Goal: Task Accomplishment & Management: Use online tool/utility

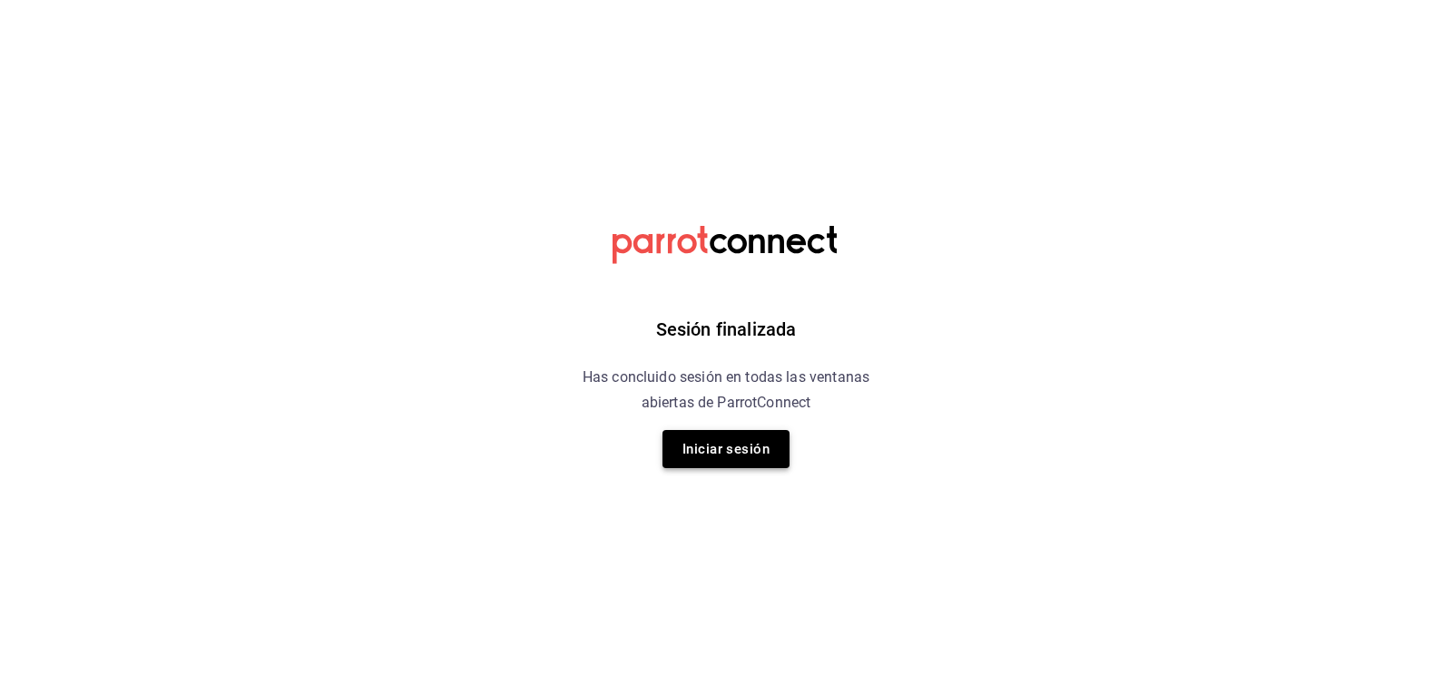
click at [706, 450] on button "Iniciar sesión" at bounding box center [726, 449] width 127 height 38
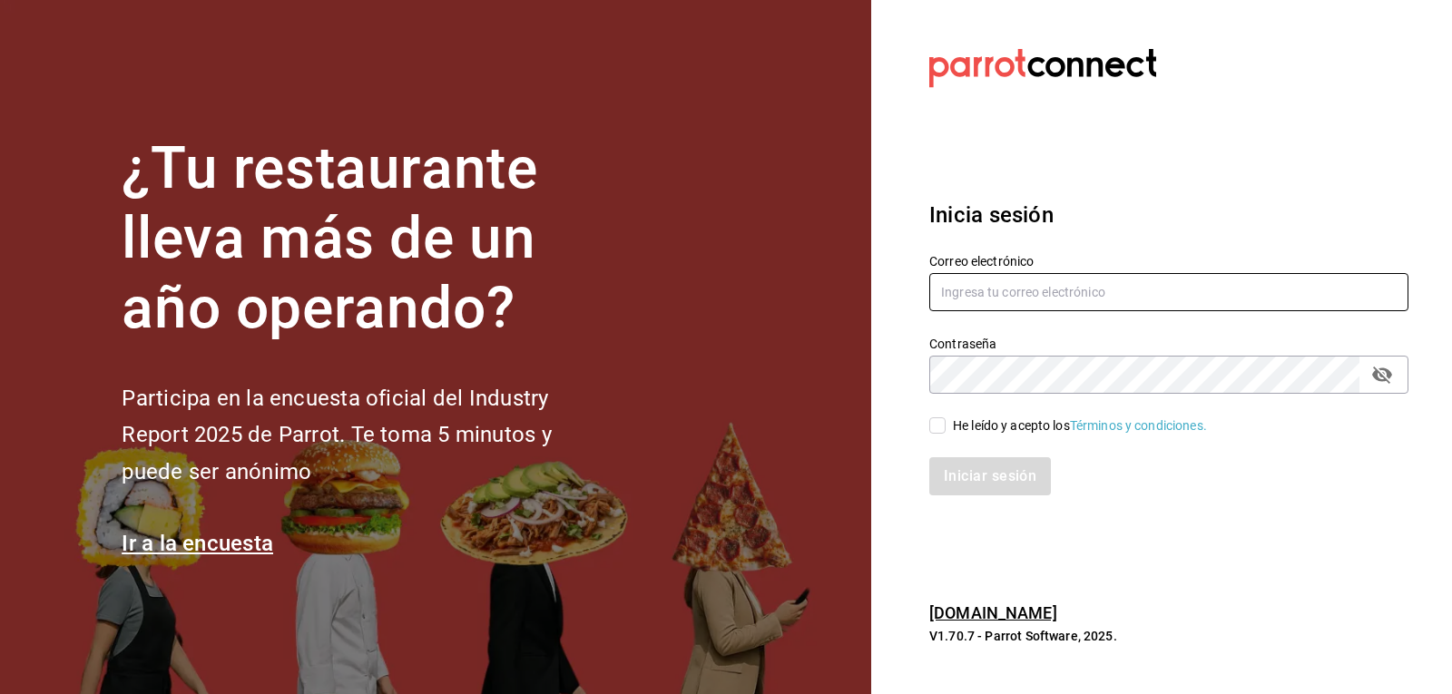
type input "[EMAIL_ADDRESS][DOMAIN_NAME]"
click at [940, 431] on input "He leído y acepto los Términos y condiciones." at bounding box center [938, 426] width 16 height 16
checkbox input "true"
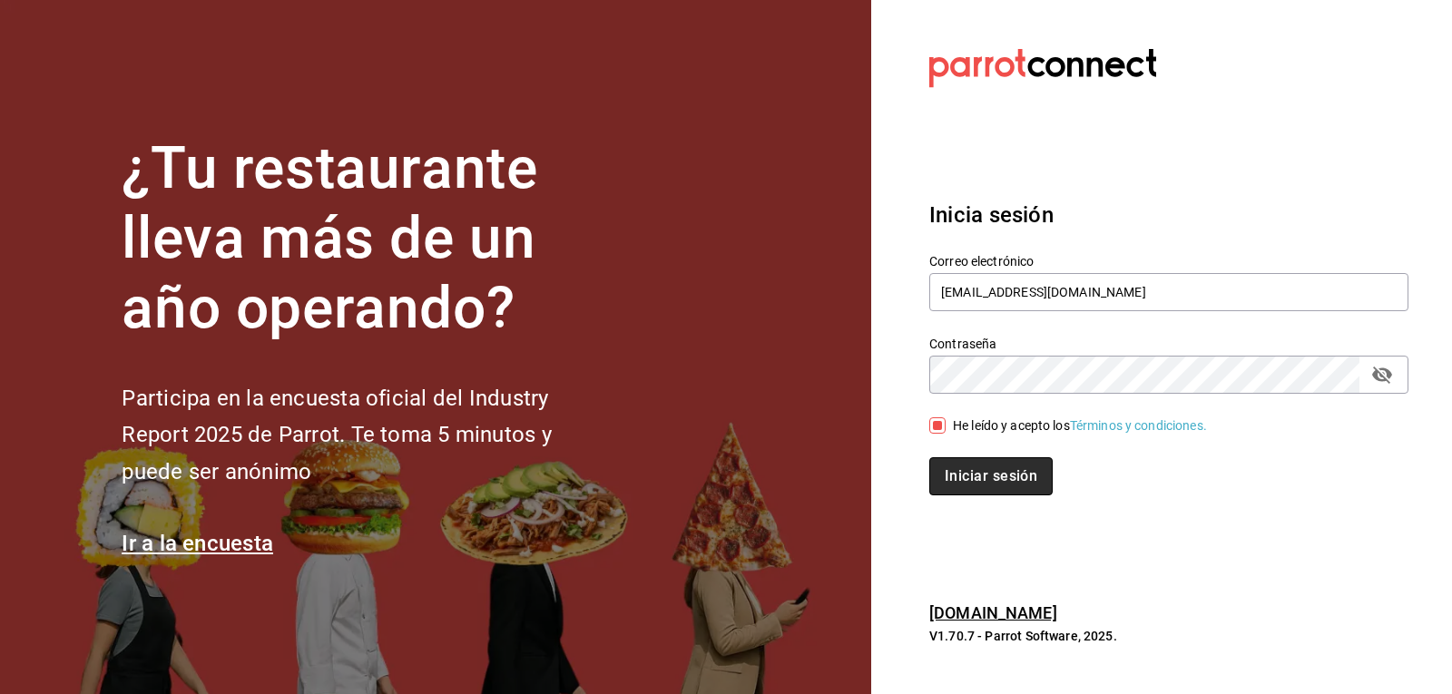
click at [940, 482] on button "Iniciar sesión" at bounding box center [991, 477] width 123 height 38
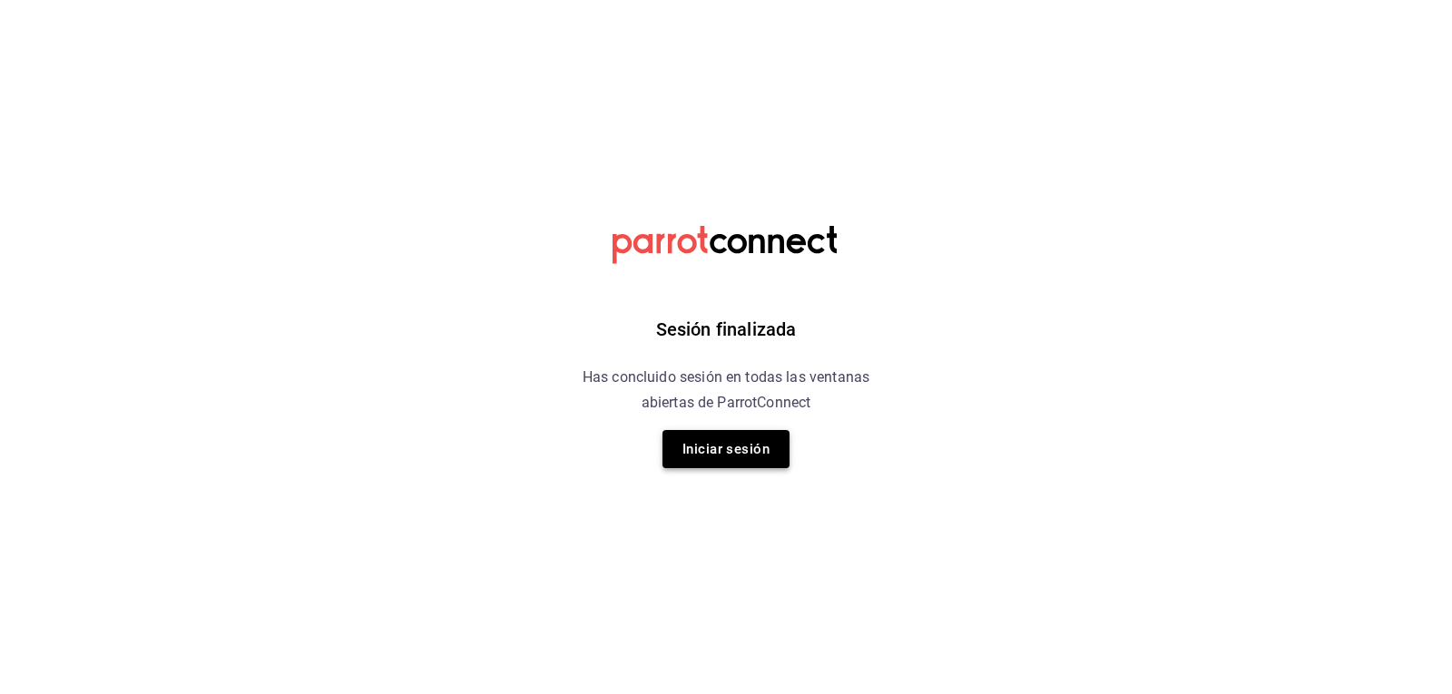
click at [738, 451] on button "Iniciar sesión" at bounding box center [726, 449] width 127 height 38
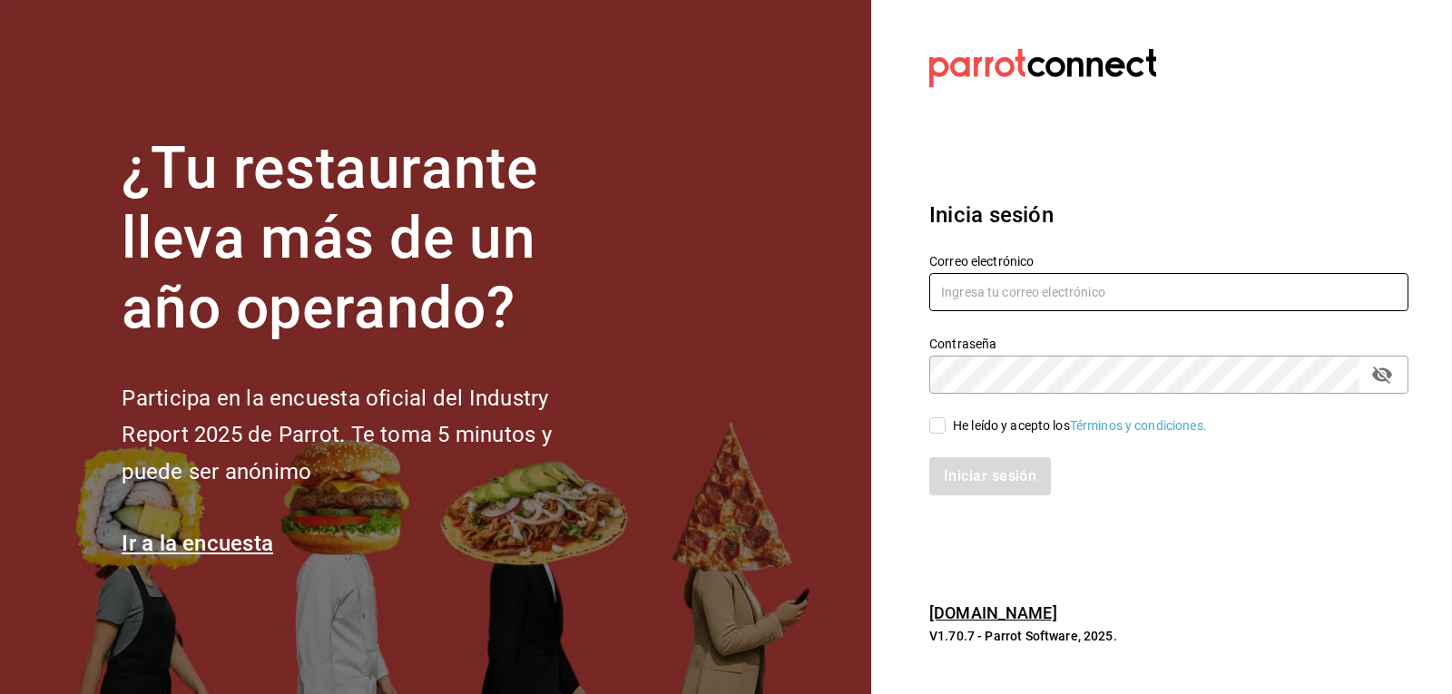
type input "[EMAIL_ADDRESS][DOMAIN_NAME]"
drag, startPoint x: 942, startPoint y: 426, endPoint x: 943, endPoint y: 437, distance: 10.9
click at [942, 428] on input "He leído y acepto los Términos y condiciones." at bounding box center [938, 426] width 16 height 16
checkbox input "true"
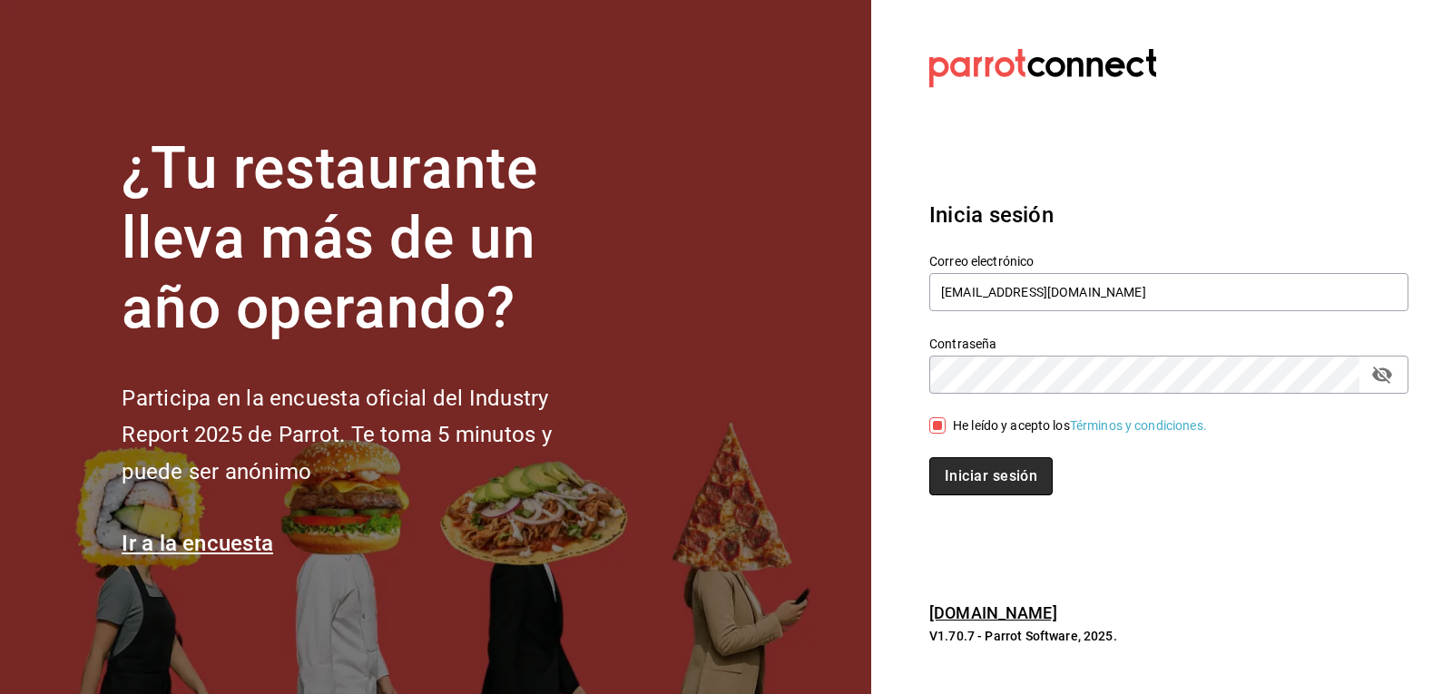
click at [956, 470] on button "Iniciar sesión" at bounding box center [991, 477] width 123 height 38
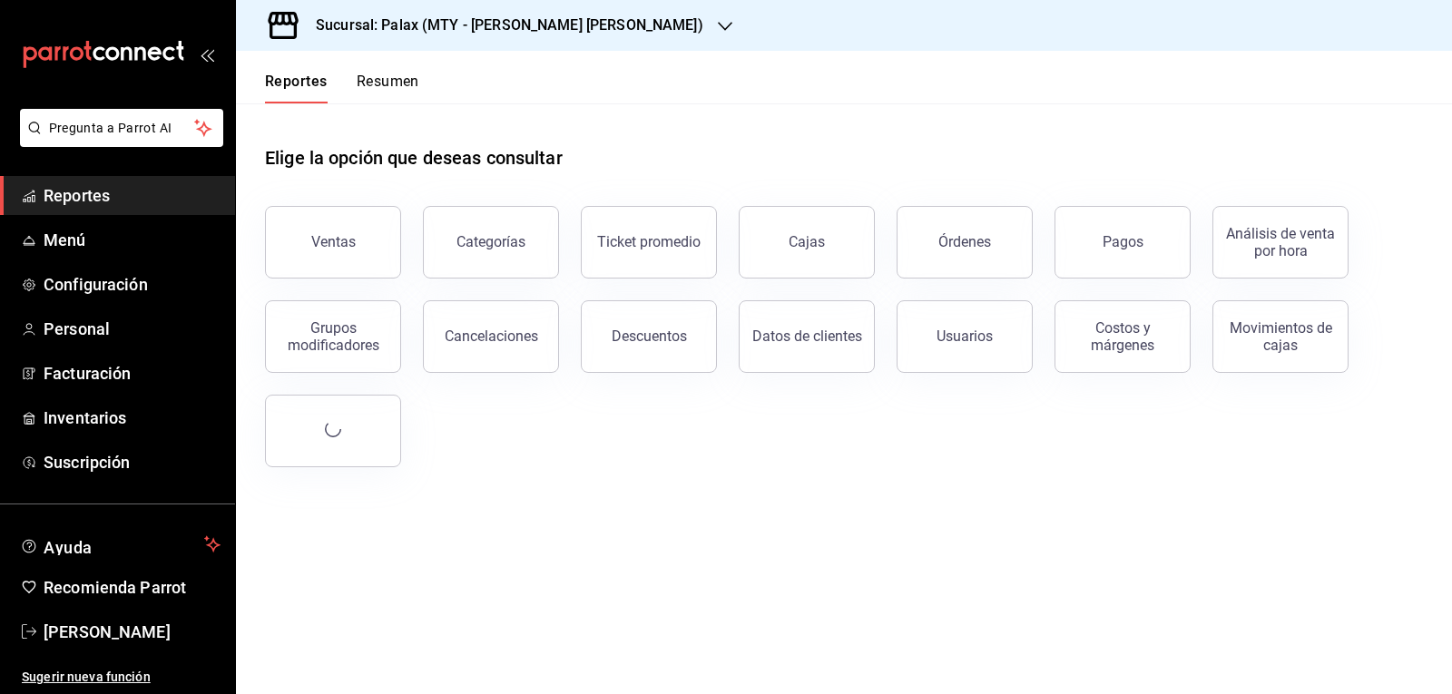
click at [301, 249] on button "Ventas" at bounding box center [333, 242] width 136 height 73
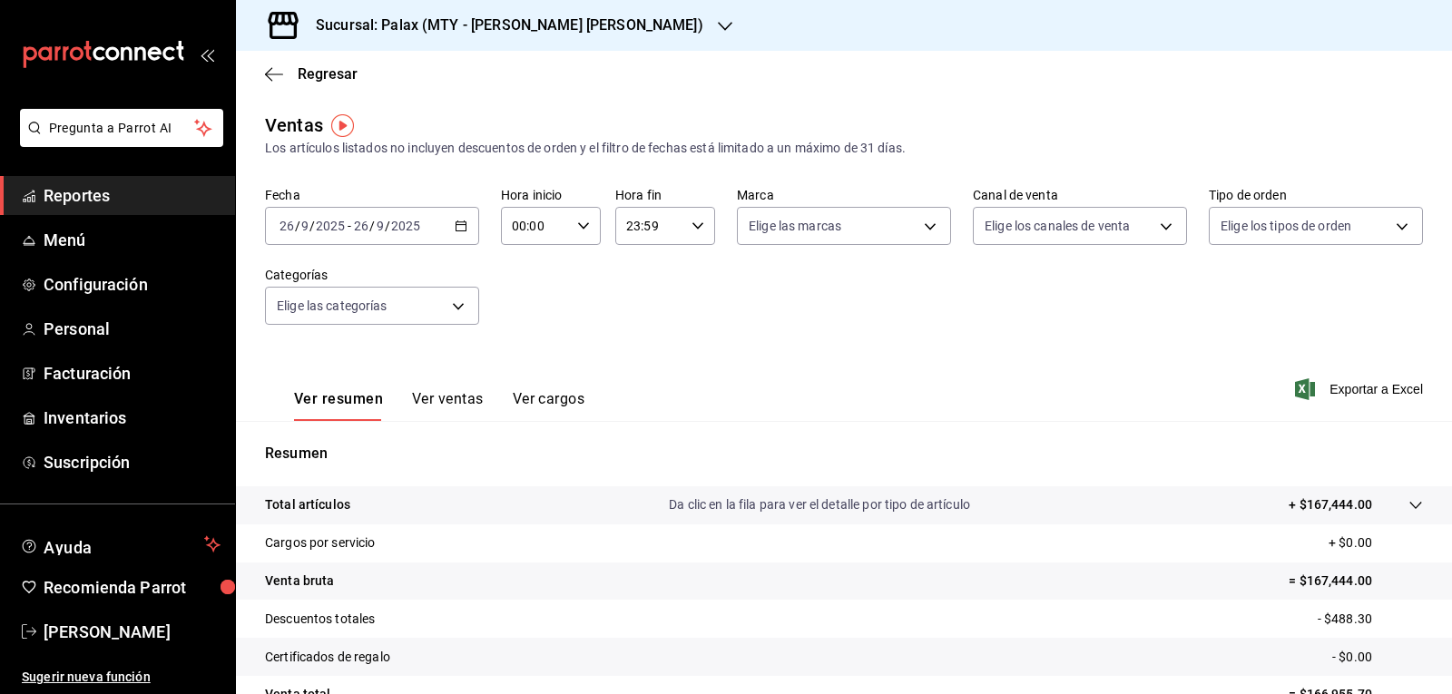
click at [572, 231] on div "00:00 Hora inicio" at bounding box center [551, 226] width 100 height 38
click at [524, 295] on span "15" at bounding box center [523, 290] width 21 height 15
click at [680, 329] on div at bounding box center [726, 347] width 1452 height 694
type input "15:00"
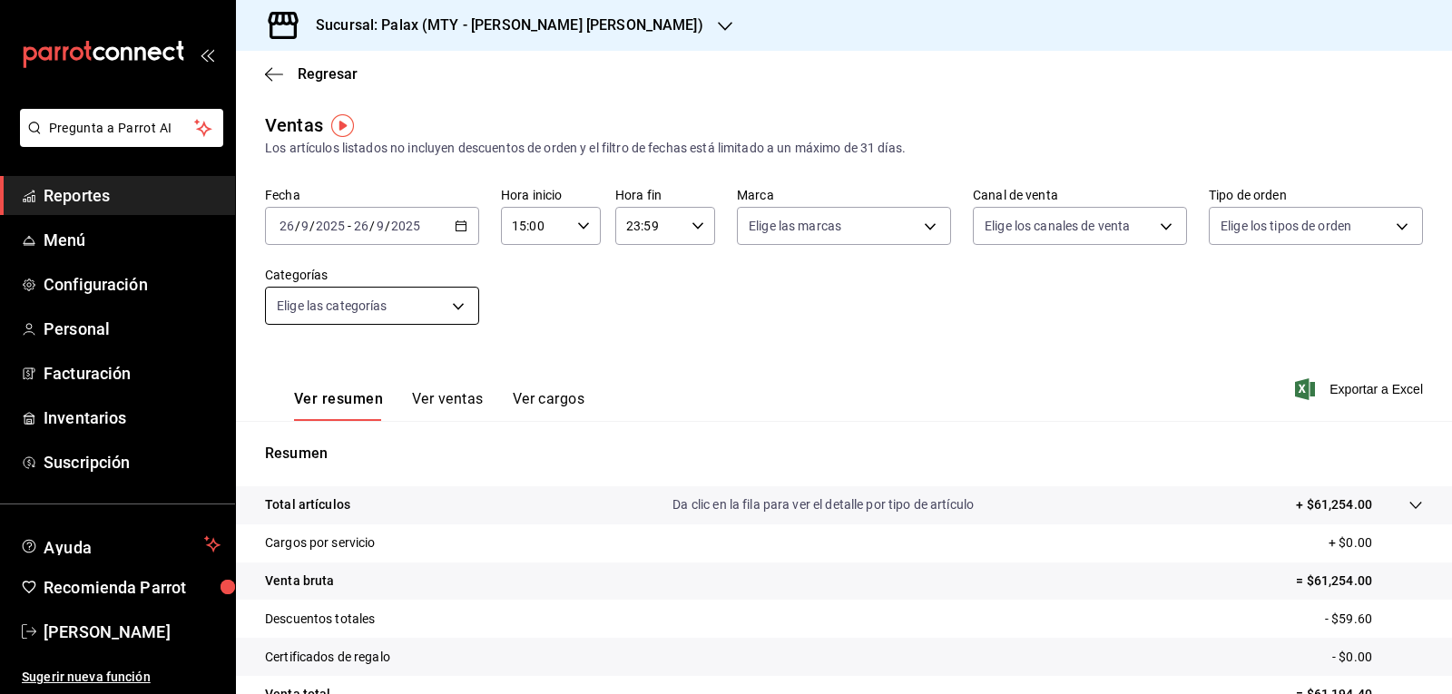
click at [458, 303] on body "Pregunta a Parrot AI Reportes Menú Configuración Personal Facturación Inventari…" at bounding box center [726, 347] width 1452 height 694
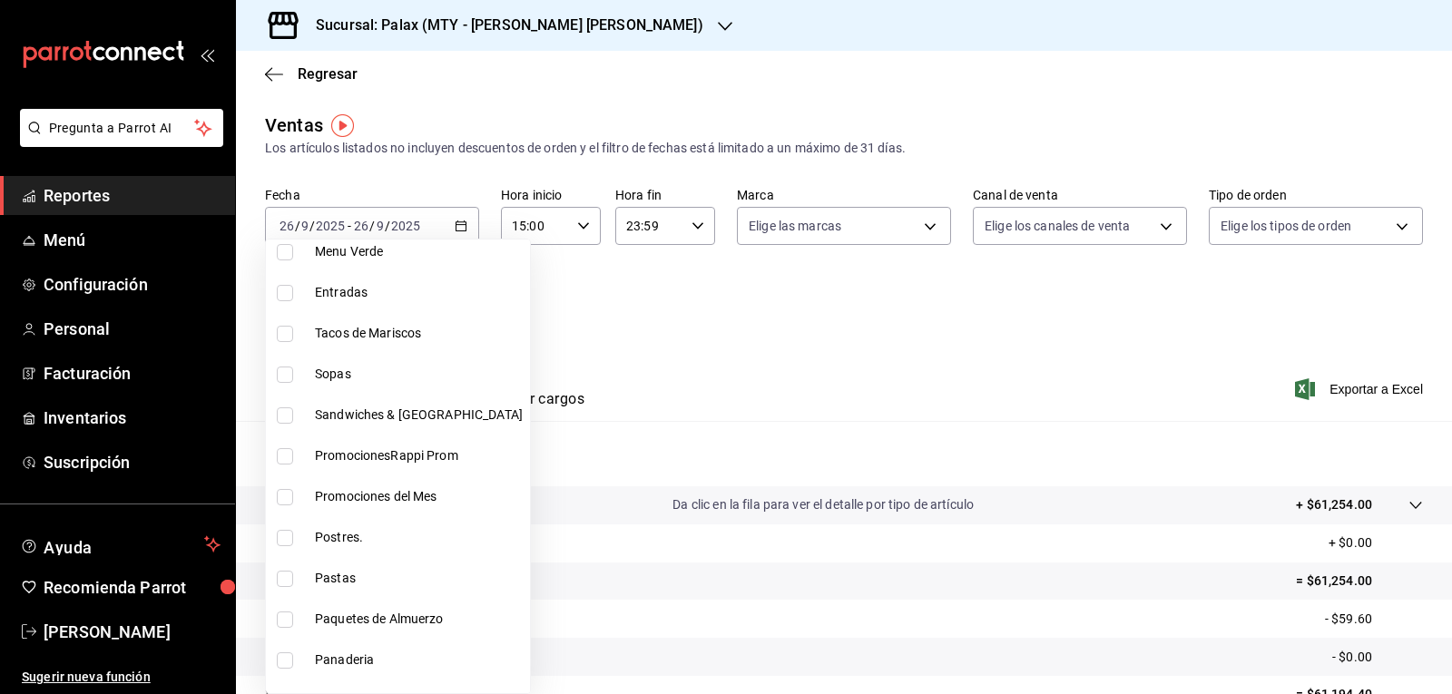
scroll to position [182, 0]
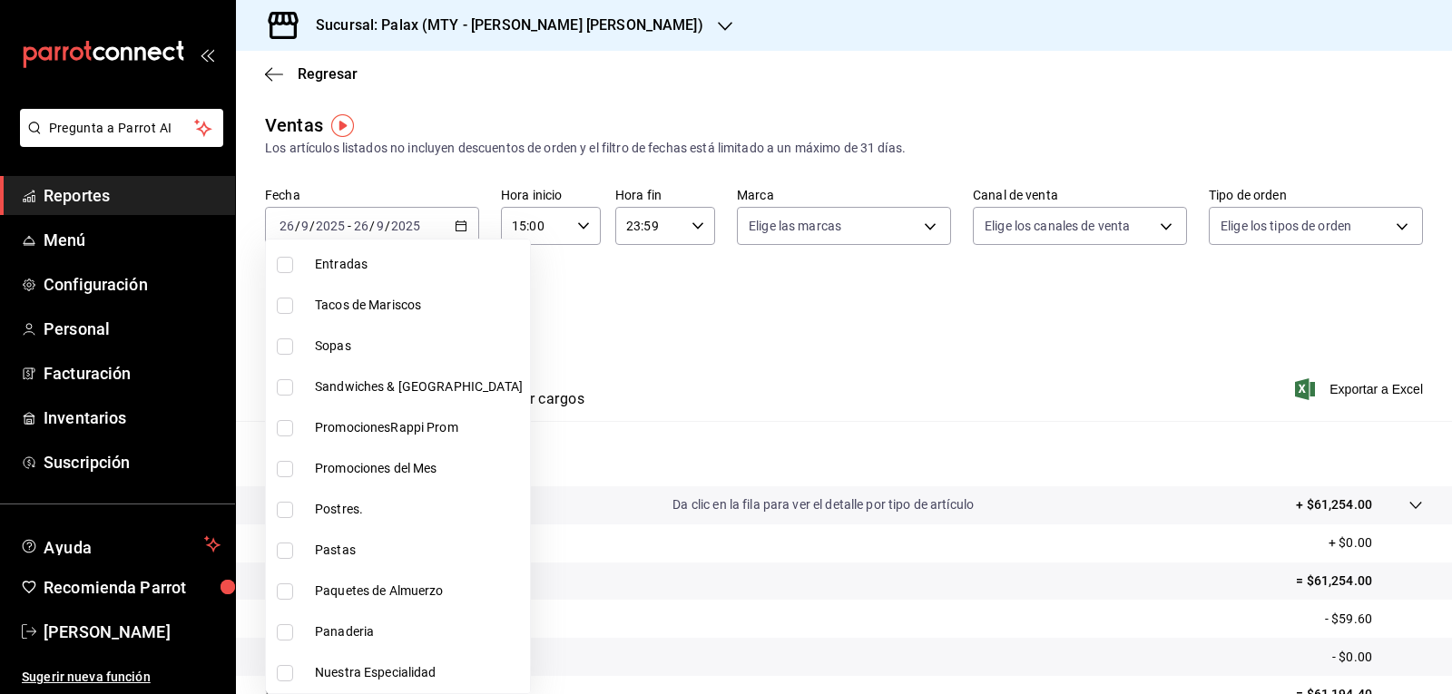
click at [359, 502] on span "Postres." at bounding box center [419, 509] width 208 height 19
type input "8a89bad2-26e7-4c95-8a00-bc9541a17c6a"
checkbox input "true"
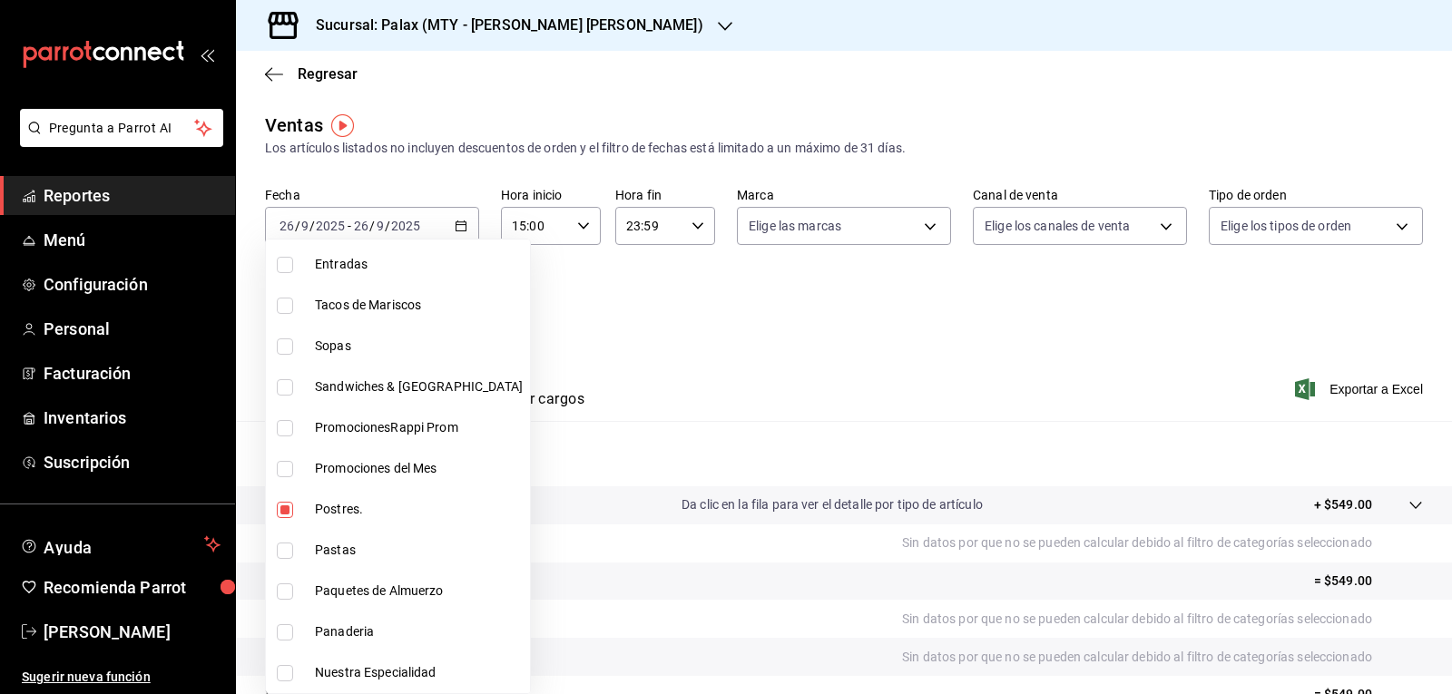
scroll to position [272, 0]
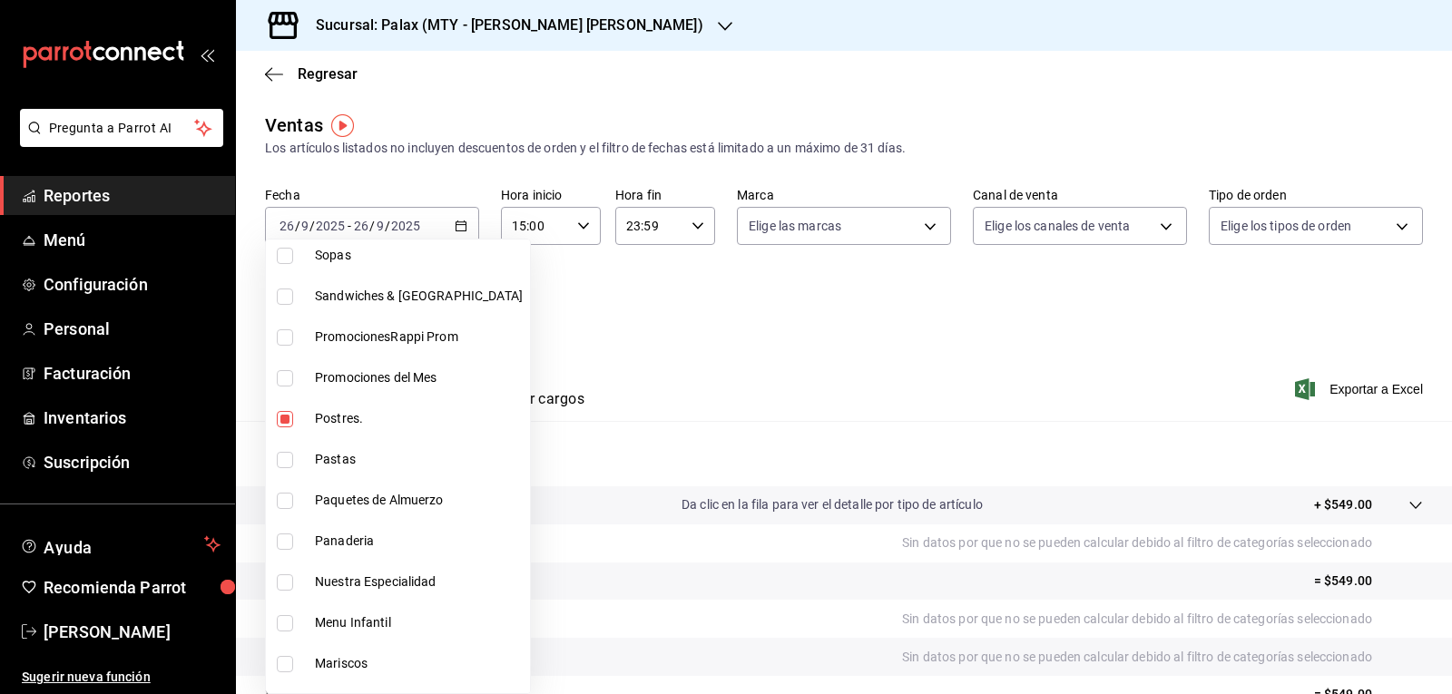
click at [359, 532] on span "Panaderia" at bounding box center [419, 541] width 208 height 19
type input "8a89bad2-26e7-4c95-8a00-bc9541a17c6a,1ceab72d-41dd-42cd-99a7-d415d46efd3f"
checkbox input "true"
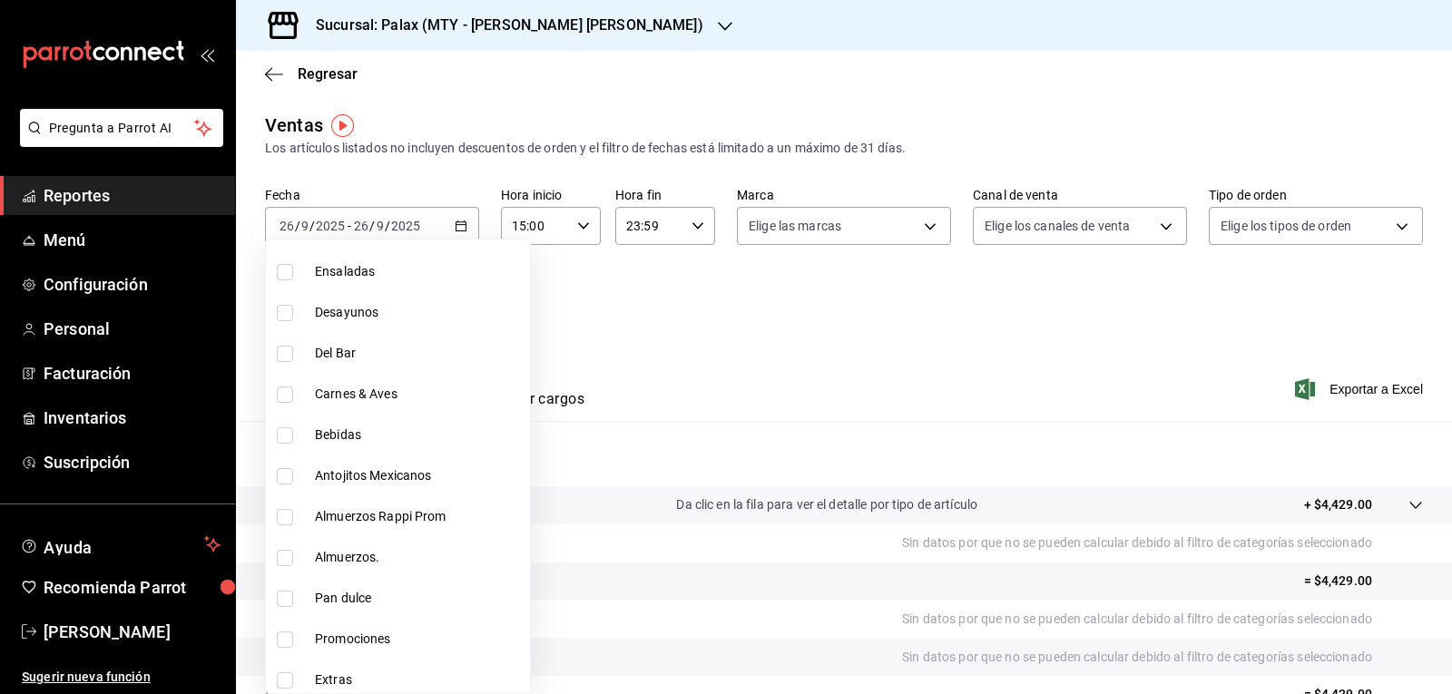
scroll to position [817, 0]
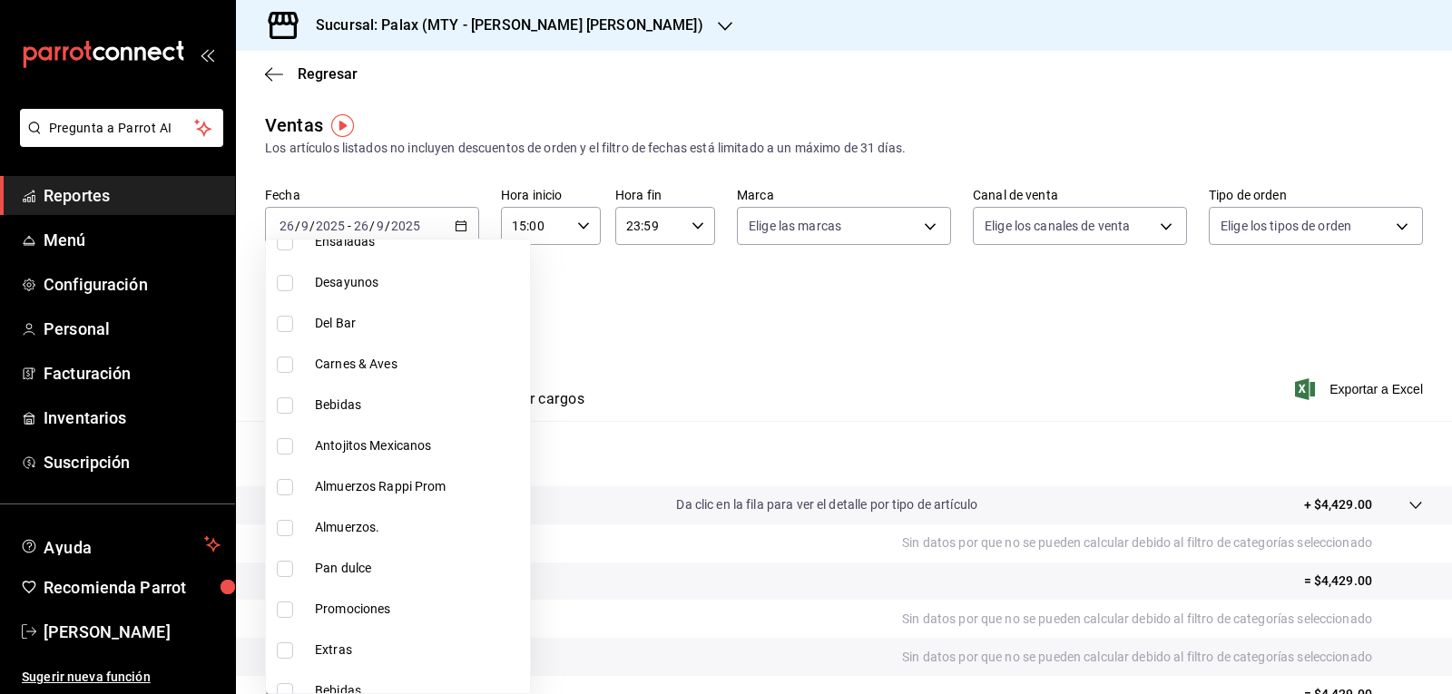
click at [359, 574] on span "Pan dulce" at bounding box center [419, 568] width 208 height 19
type input "8a89bad2-26e7-4c95-8a00-bc9541a17c6a,1ceab72d-41dd-42cd-99a7-d415d46efd3f,feec2…"
checkbox input "true"
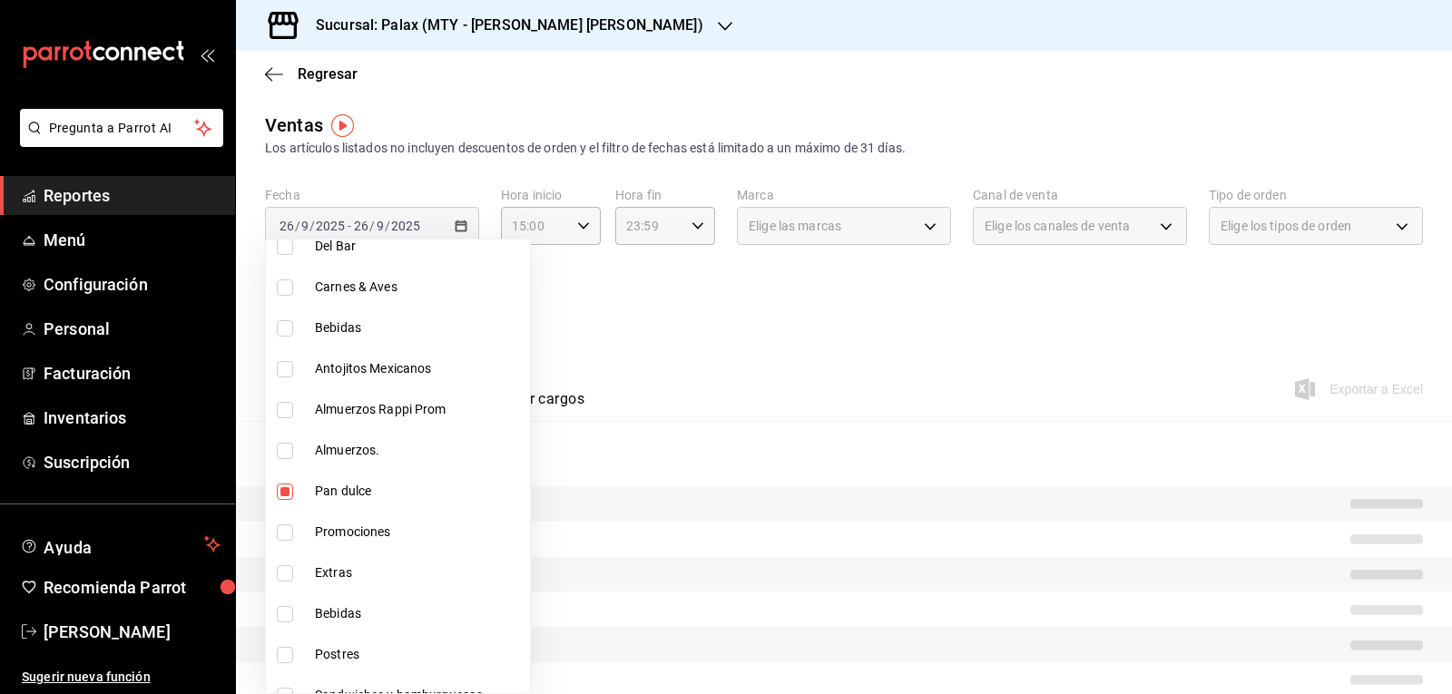
scroll to position [999, 0]
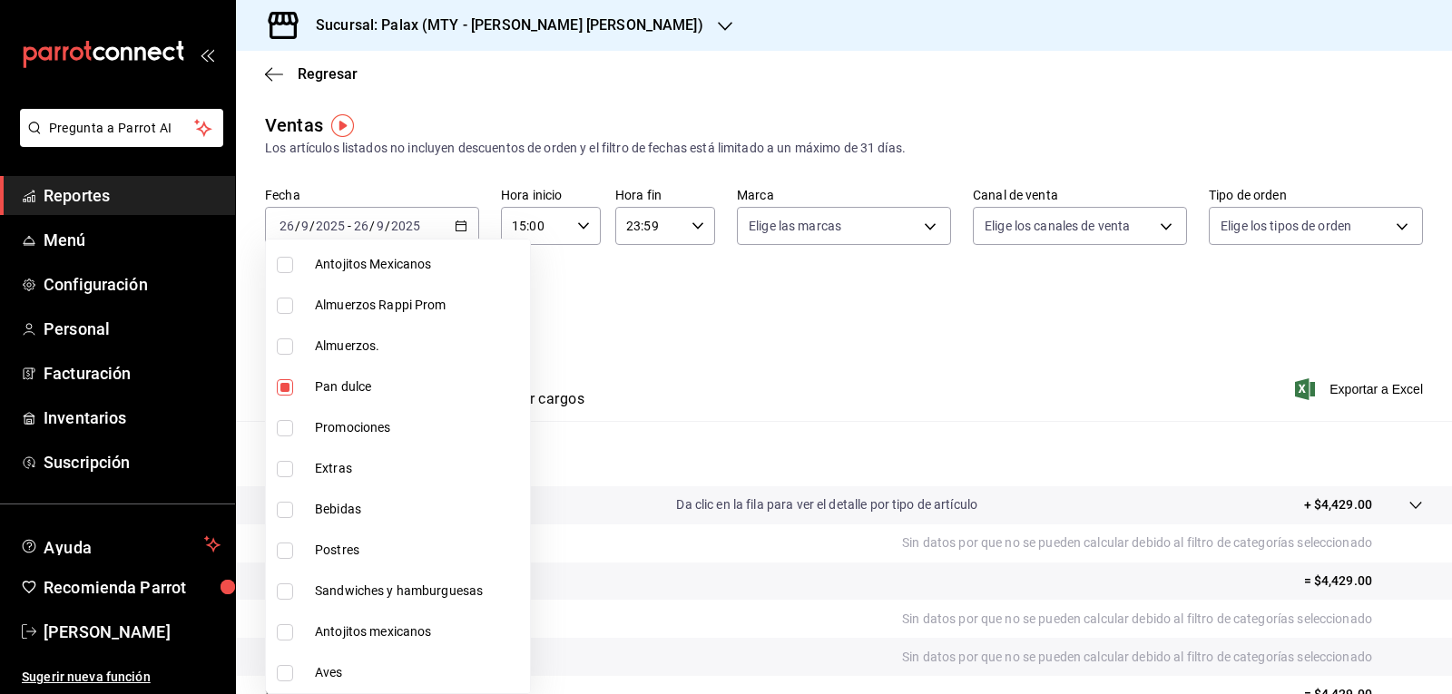
click at [365, 552] on span "Postres" at bounding box center [419, 550] width 208 height 19
type input "8a89bad2-26e7-4c95-8a00-bc9541a17c6a,1ceab72d-41dd-42cd-99a7-d415d46efd3f,feec2…"
checkbox input "true"
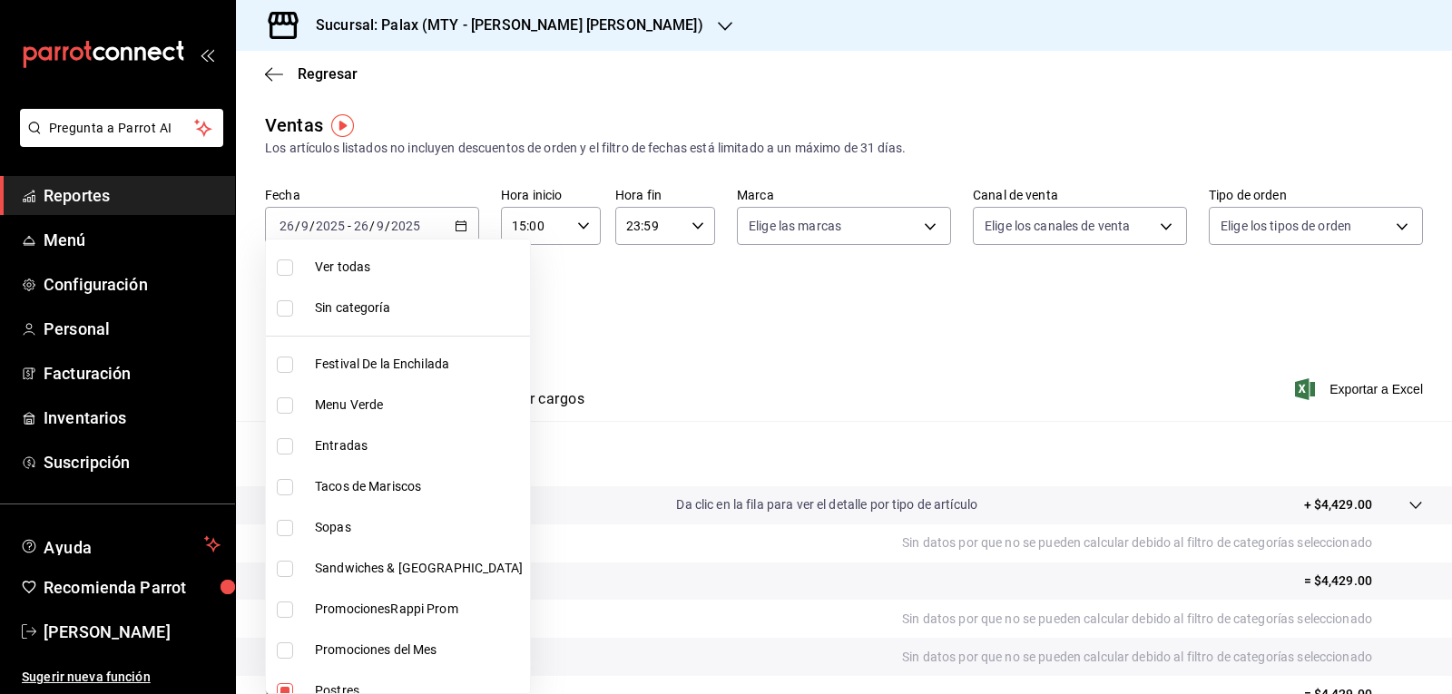
click at [638, 427] on div at bounding box center [726, 347] width 1452 height 694
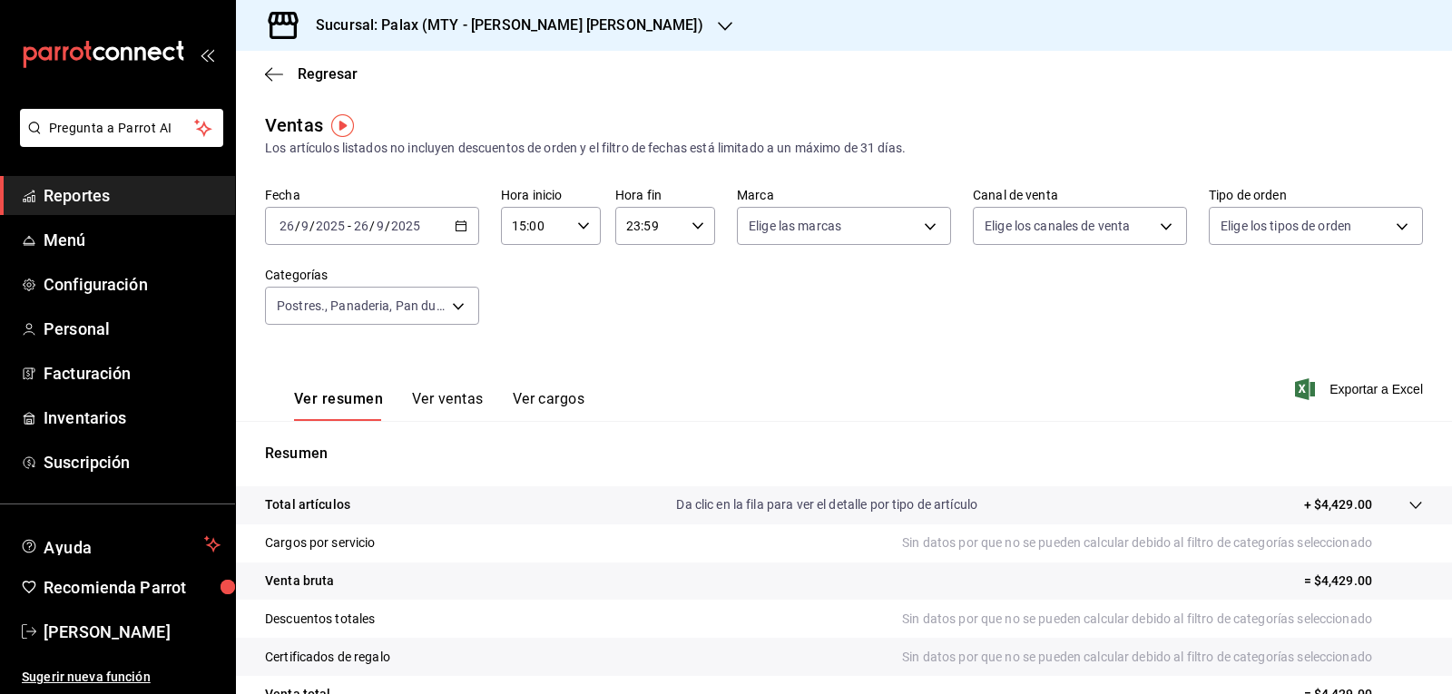
click at [449, 398] on button "Ver ventas" at bounding box center [448, 405] width 72 height 31
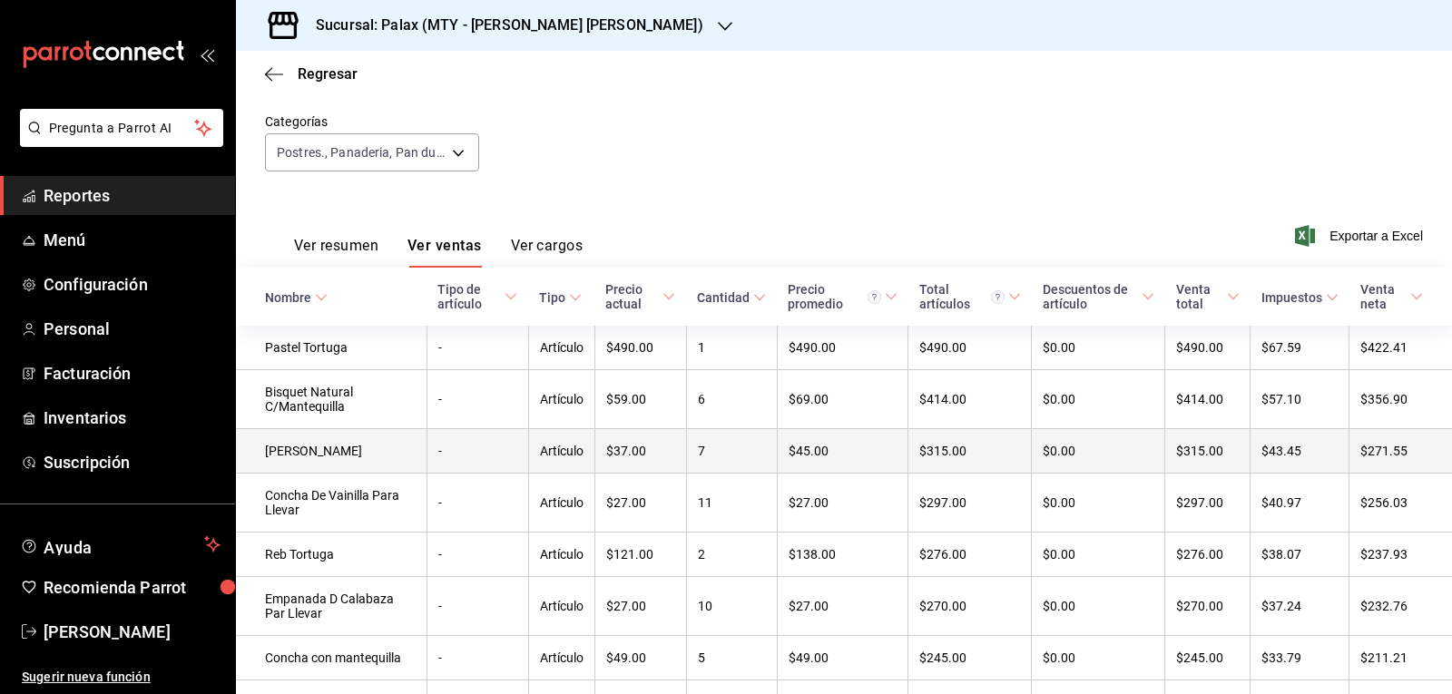
scroll to position [182, 0]
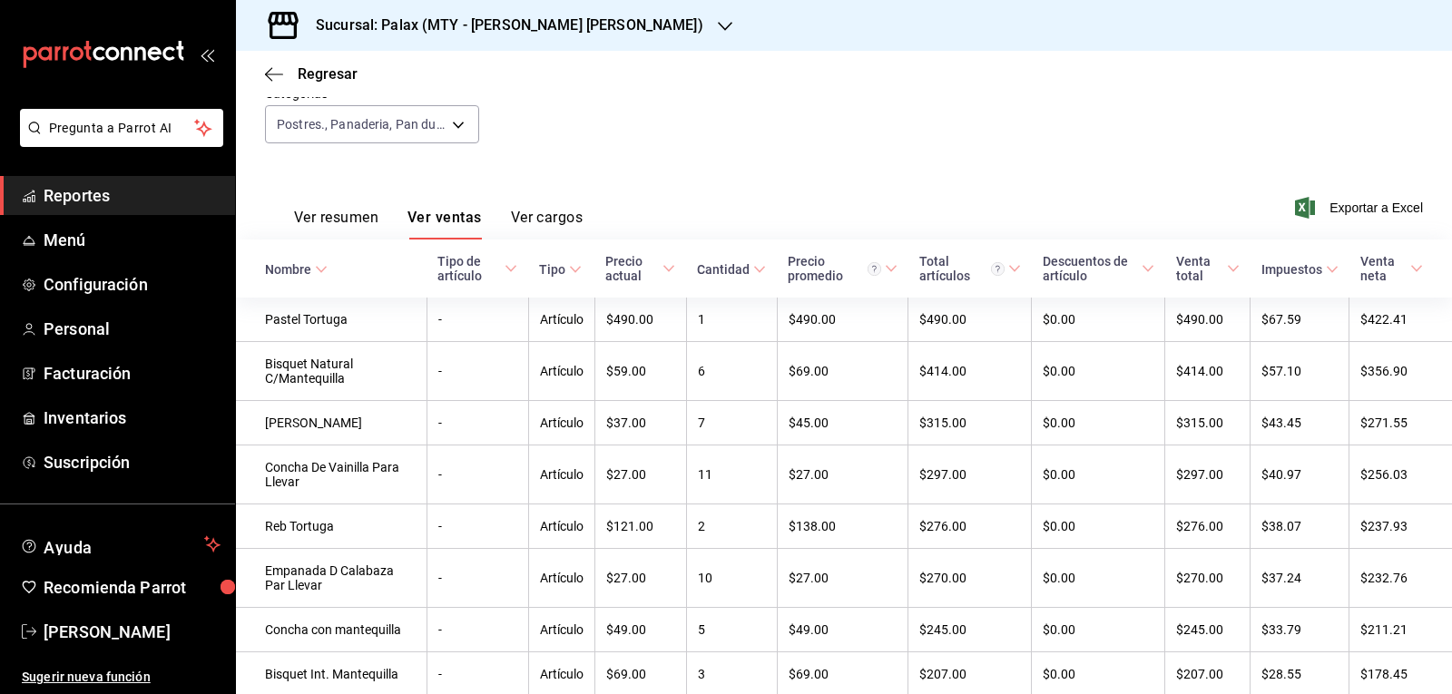
click at [303, 266] on div "Nombre" at bounding box center [288, 269] width 46 height 15
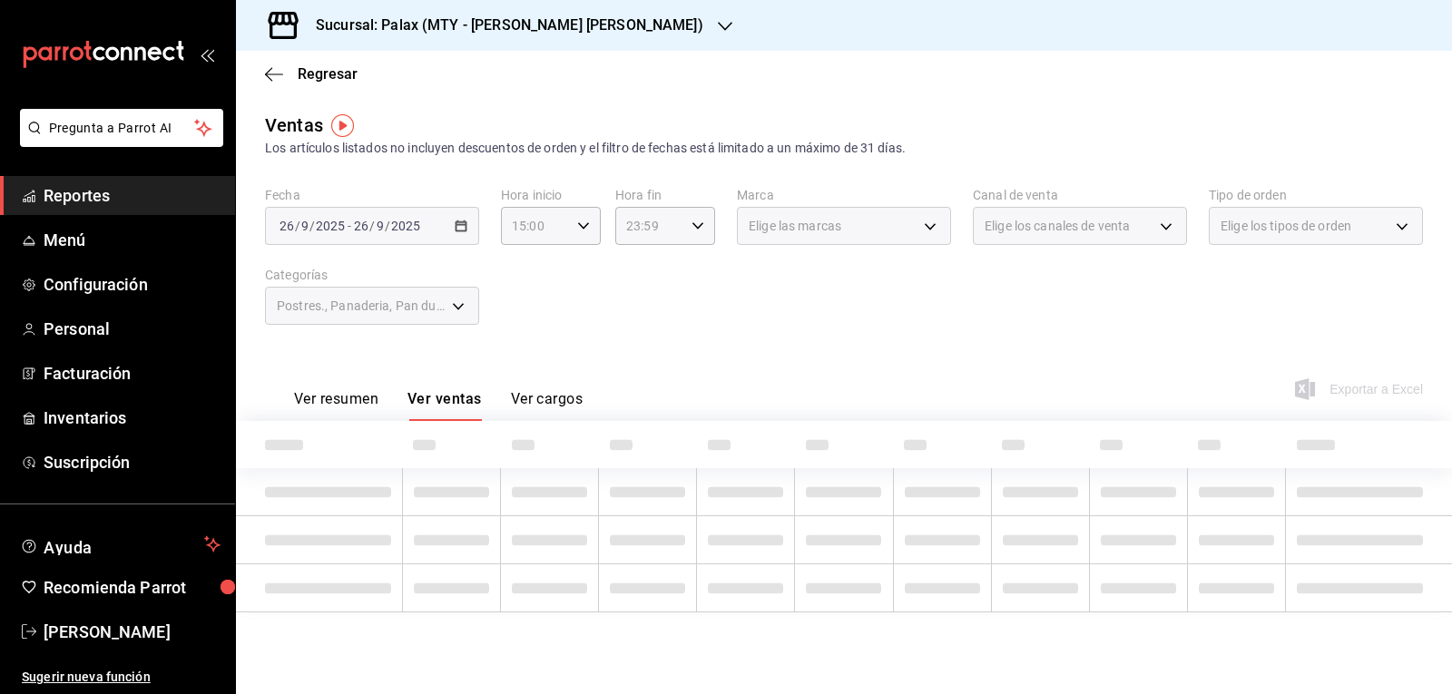
scroll to position [0, 0]
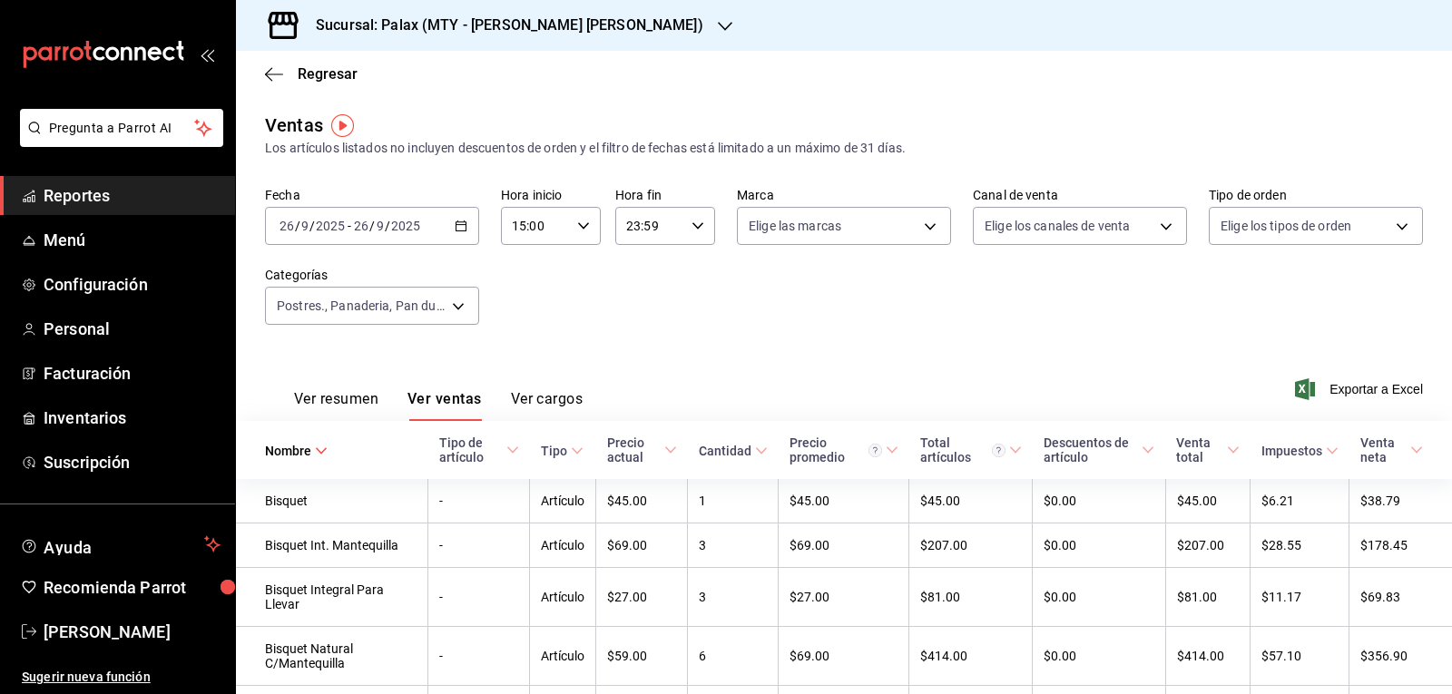
click at [577, 25] on div "Sucursal: Palax (MTY - GARZA SADA)" at bounding box center [495, 25] width 489 height 51
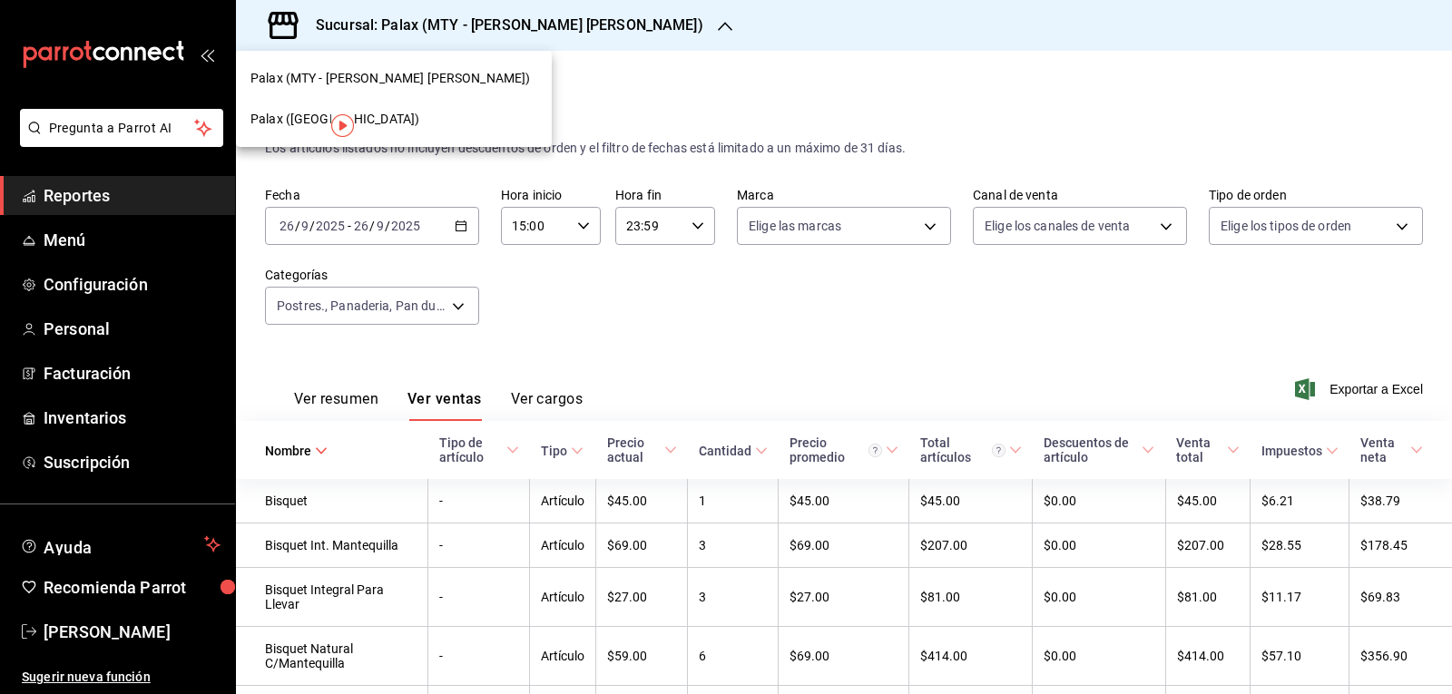
click at [266, 118] on span "Palax (Guadalupe)" at bounding box center [335, 119] width 169 height 19
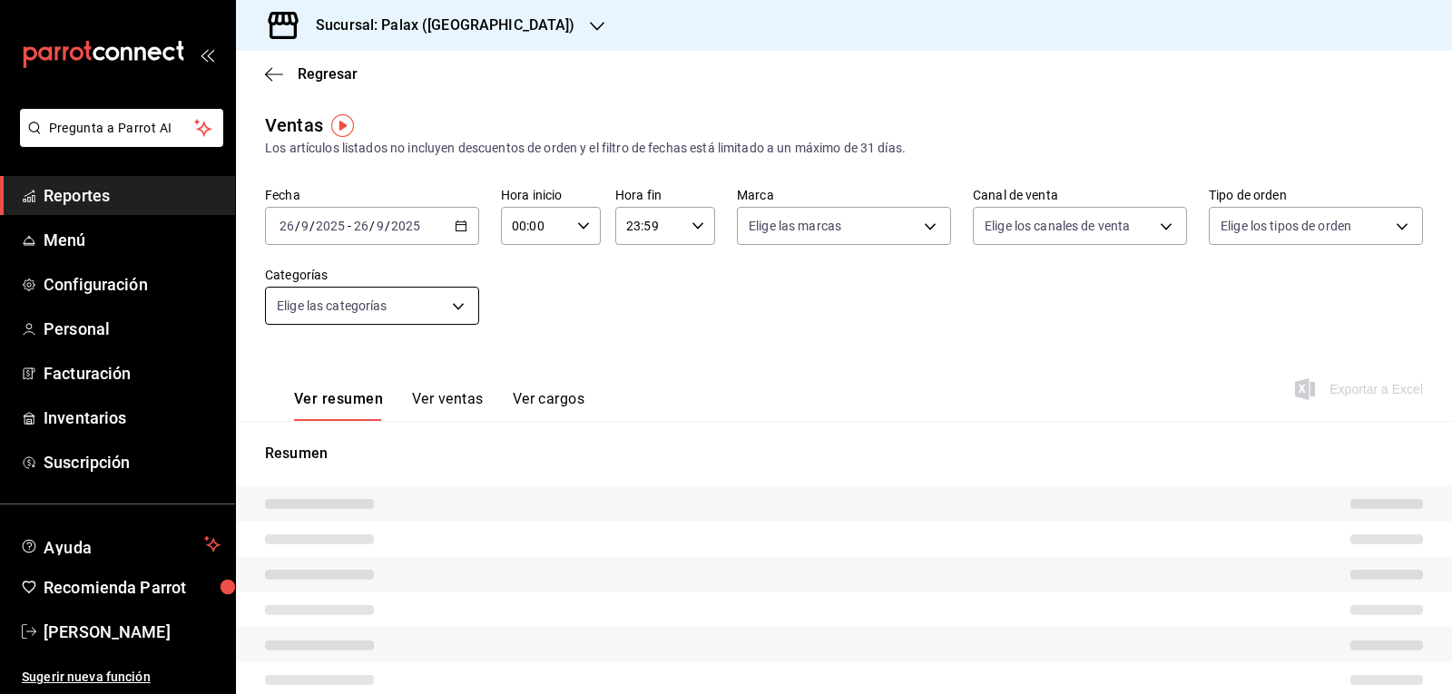
type input "15:00"
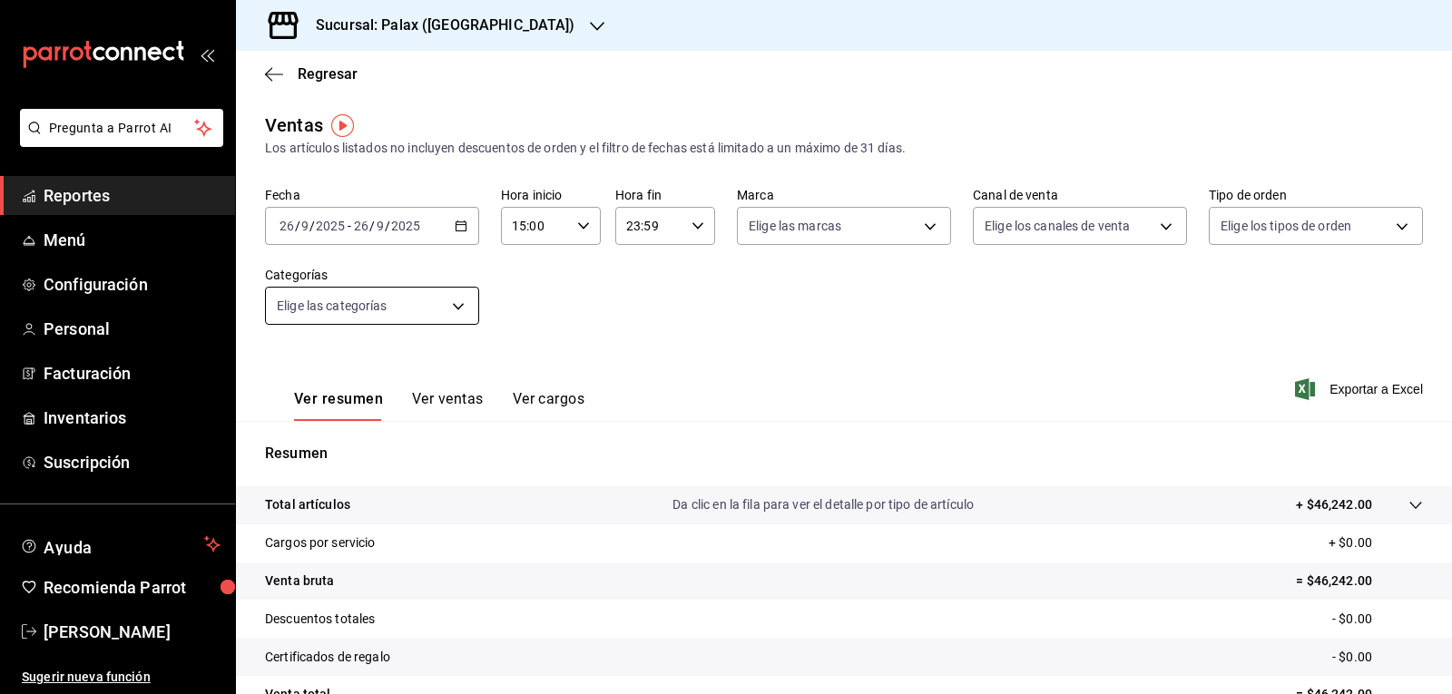
click at [456, 305] on body "Pregunta a Parrot AI Reportes Menú Configuración Personal Facturación Inventari…" at bounding box center [726, 347] width 1452 height 694
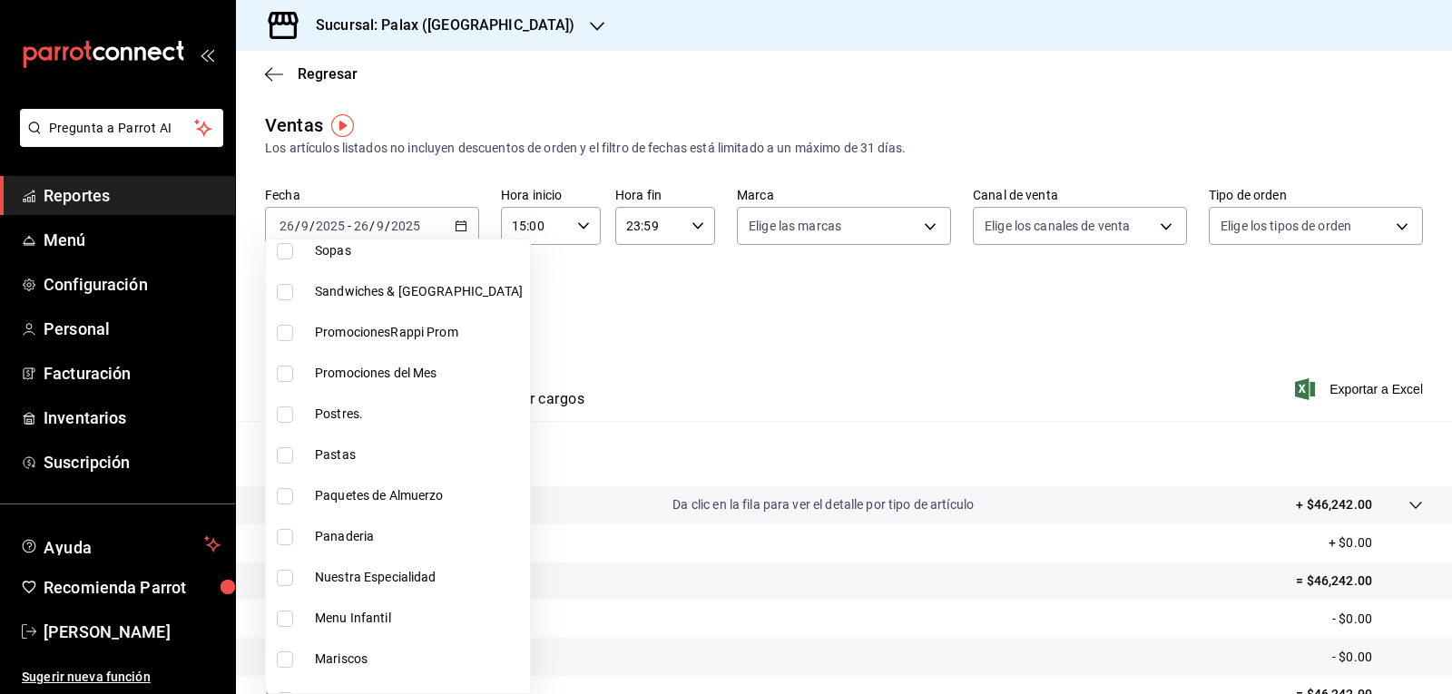
scroll to position [182, 0]
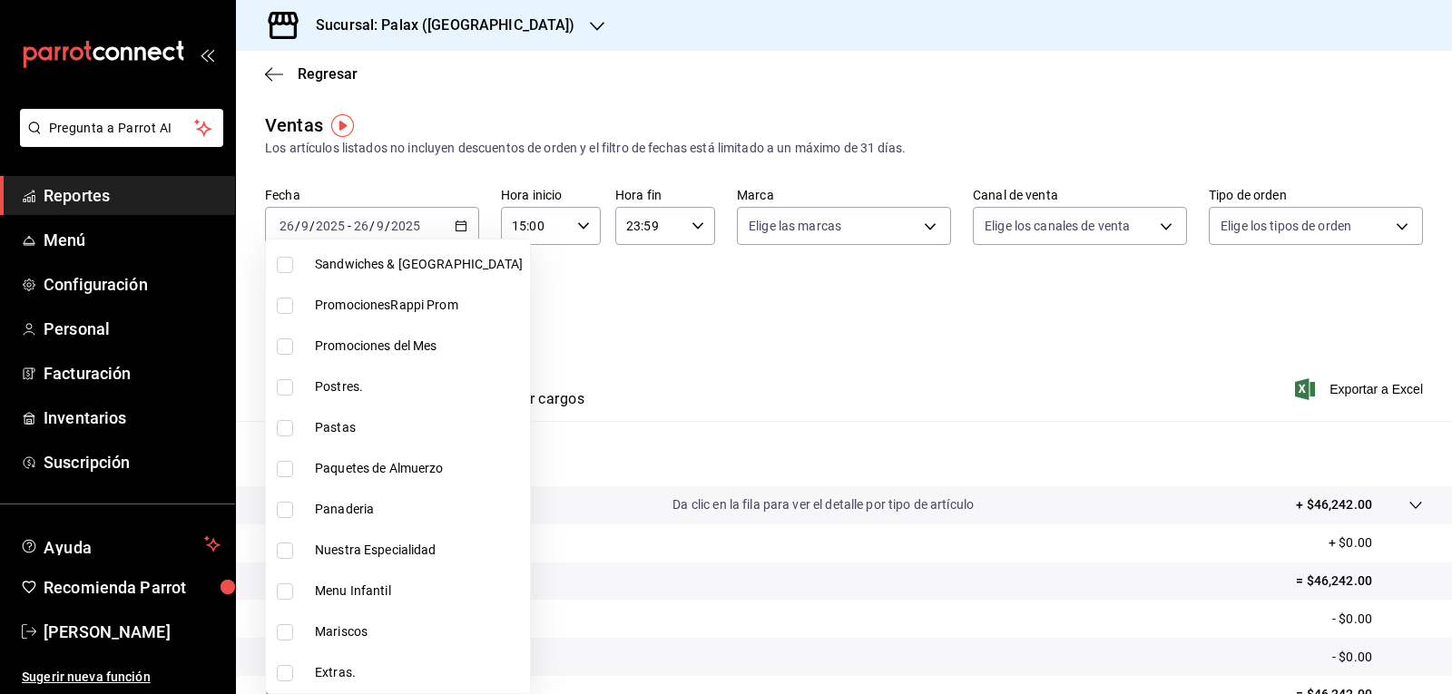
click at [345, 381] on span "Postres." at bounding box center [419, 387] width 208 height 19
type input "5f074bd3-619d-4e10-94fa-620713841d38"
checkbox input "true"
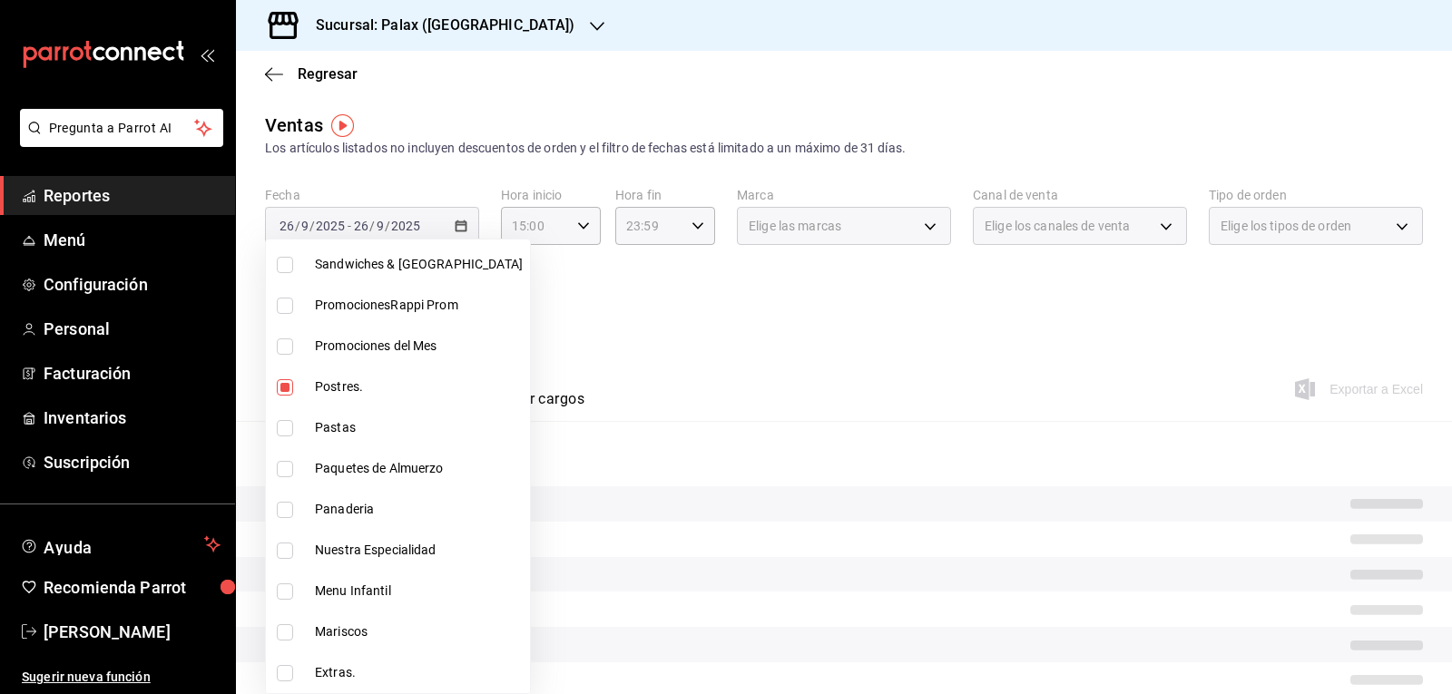
click at [369, 512] on span "Panaderia" at bounding box center [419, 509] width 208 height 19
type input "5f074bd3-619d-4e10-94fa-620713841d38,90d14028-a2c9-4fb8-b762-41d9ea373592"
checkbox input "true"
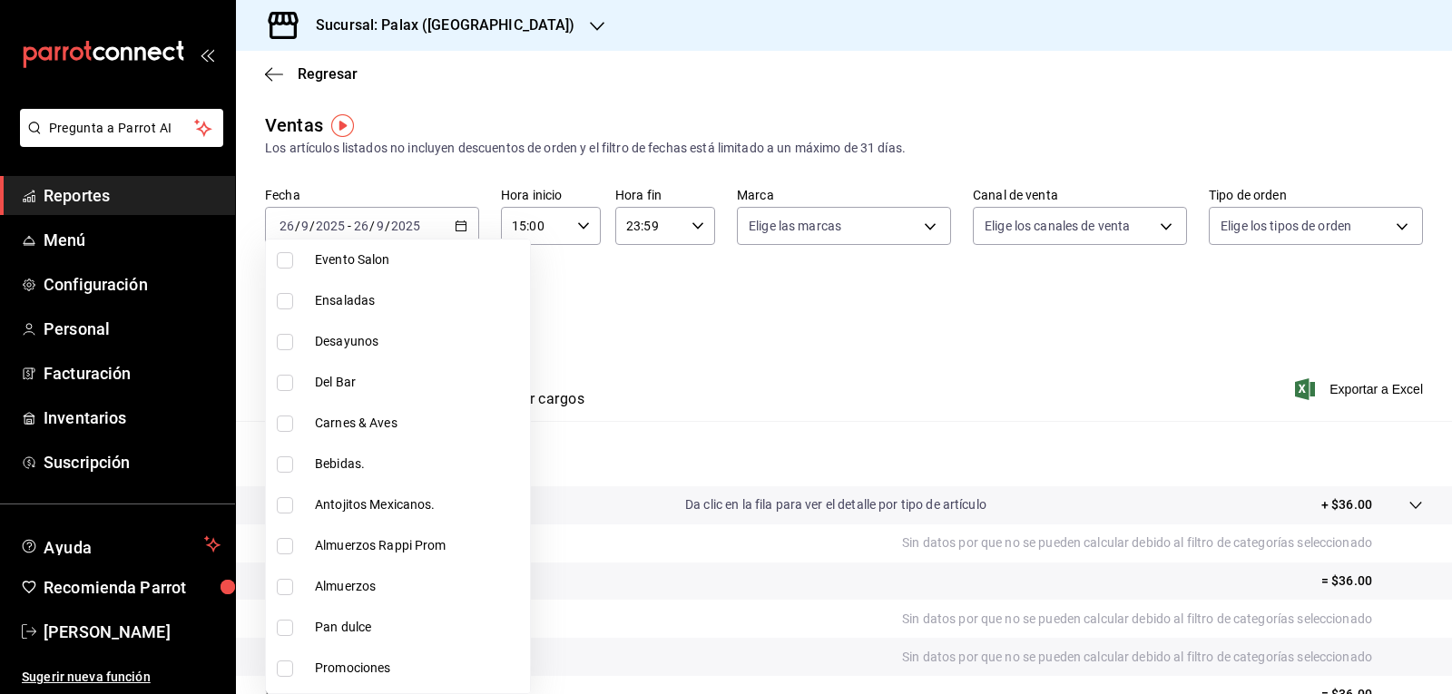
scroll to position [726, 0]
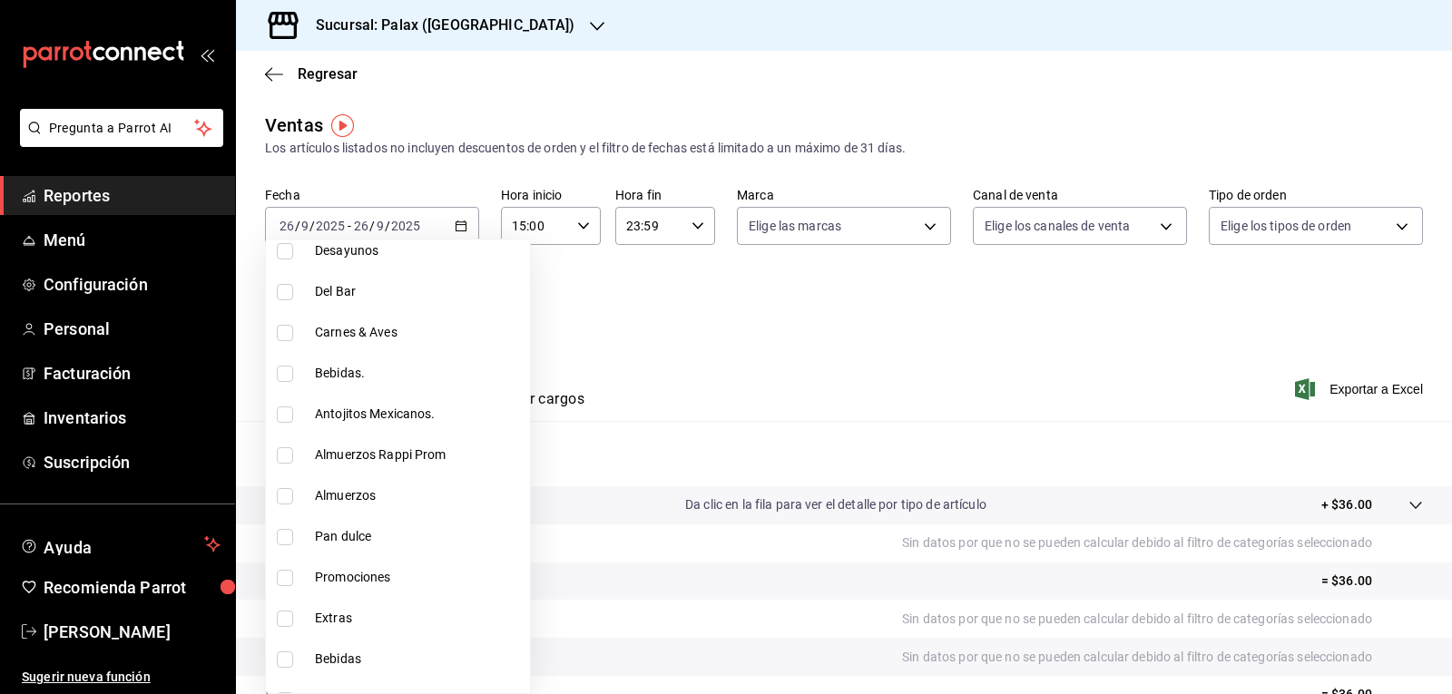
click at [358, 531] on span "Pan dulce" at bounding box center [419, 536] width 208 height 19
type input "5f074bd3-619d-4e10-94fa-620713841d38,90d14028-a2c9-4fb8-b762-41d9ea373592,a0032…"
checkbox input "true"
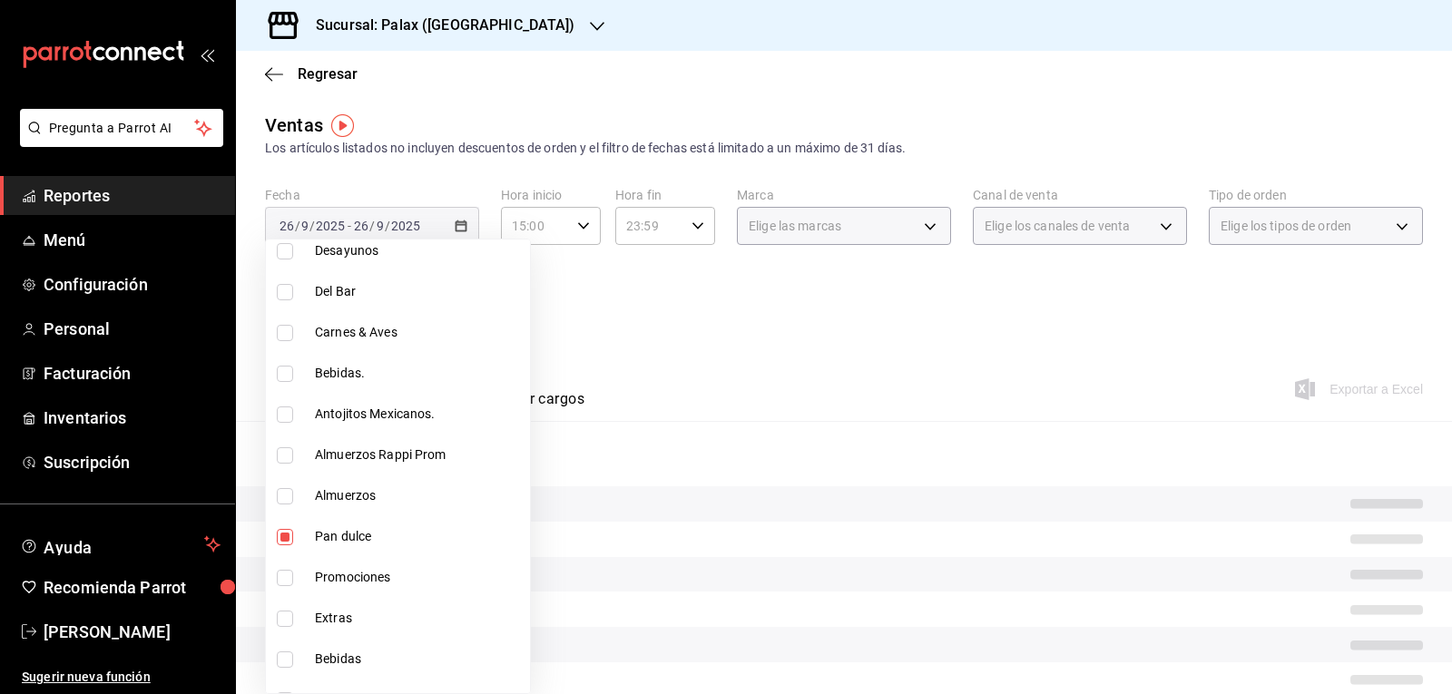
scroll to position [908, 0]
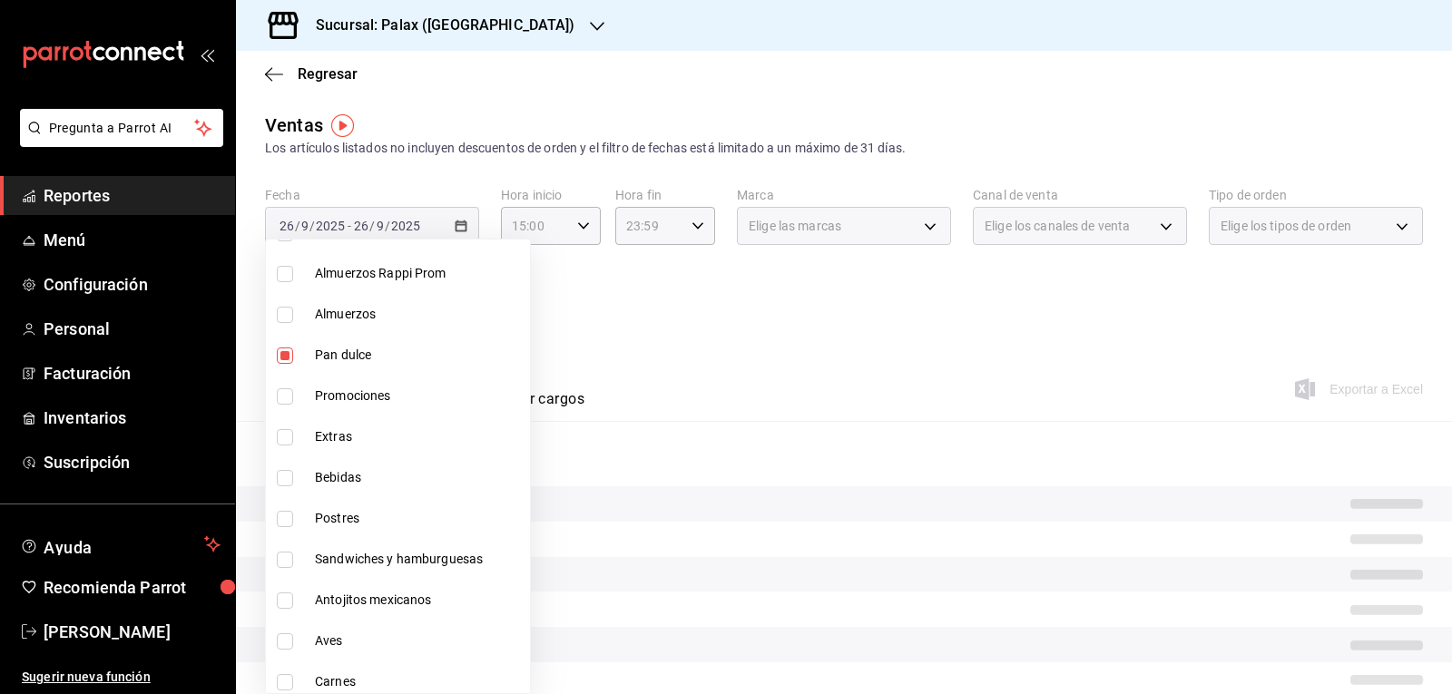
click at [362, 524] on span "Postres" at bounding box center [419, 518] width 208 height 19
type input "5f074bd3-619d-4e10-94fa-620713841d38,90d14028-a2c9-4fb8-b762-41d9ea373592,a0032…"
checkbox input "true"
click at [664, 458] on div at bounding box center [726, 347] width 1452 height 694
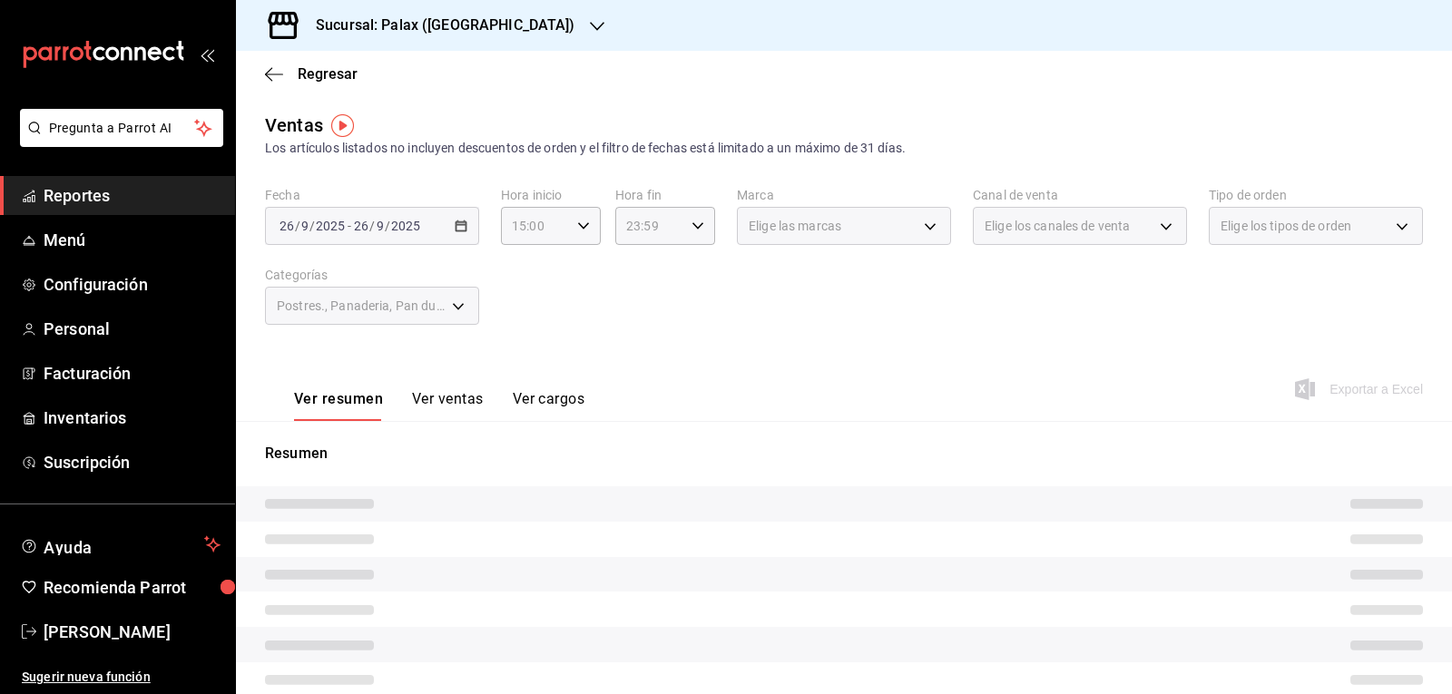
click at [455, 398] on button "Ver ventas" at bounding box center [448, 405] width 72 height 31
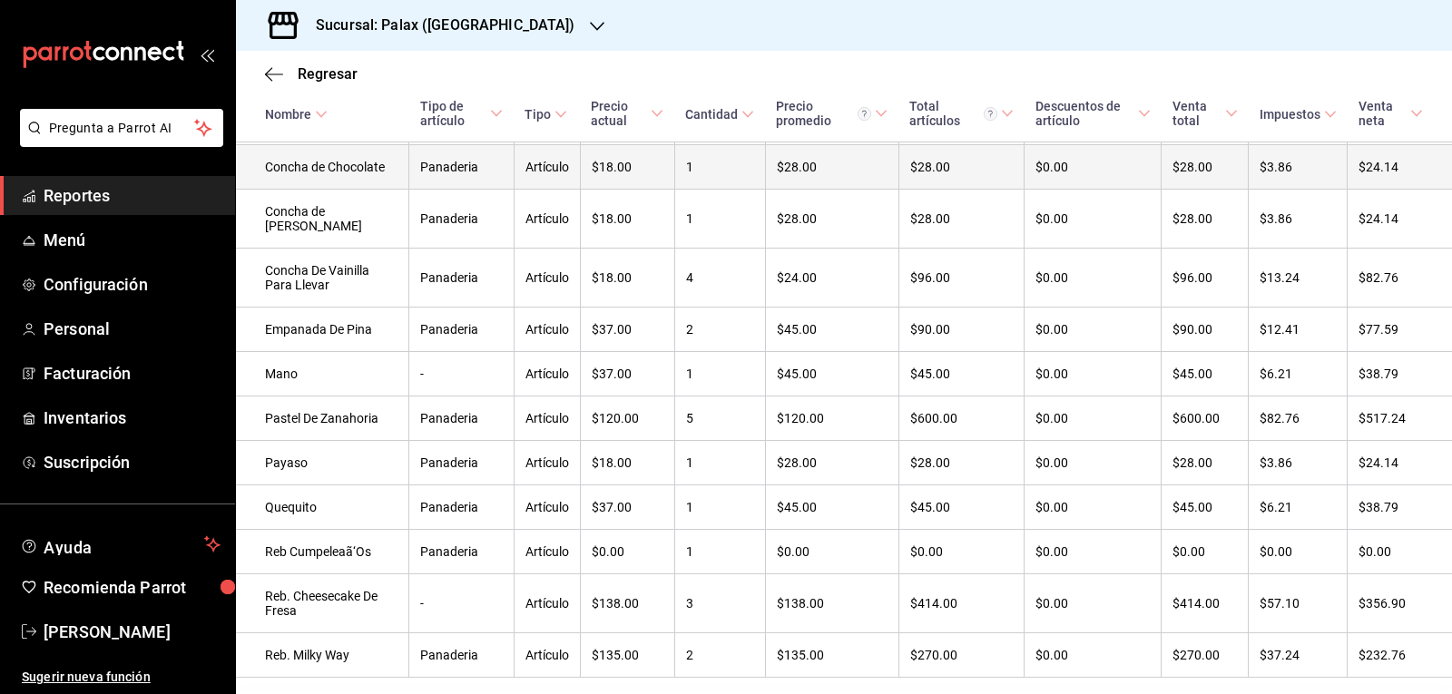
scroll to position [674, 0]
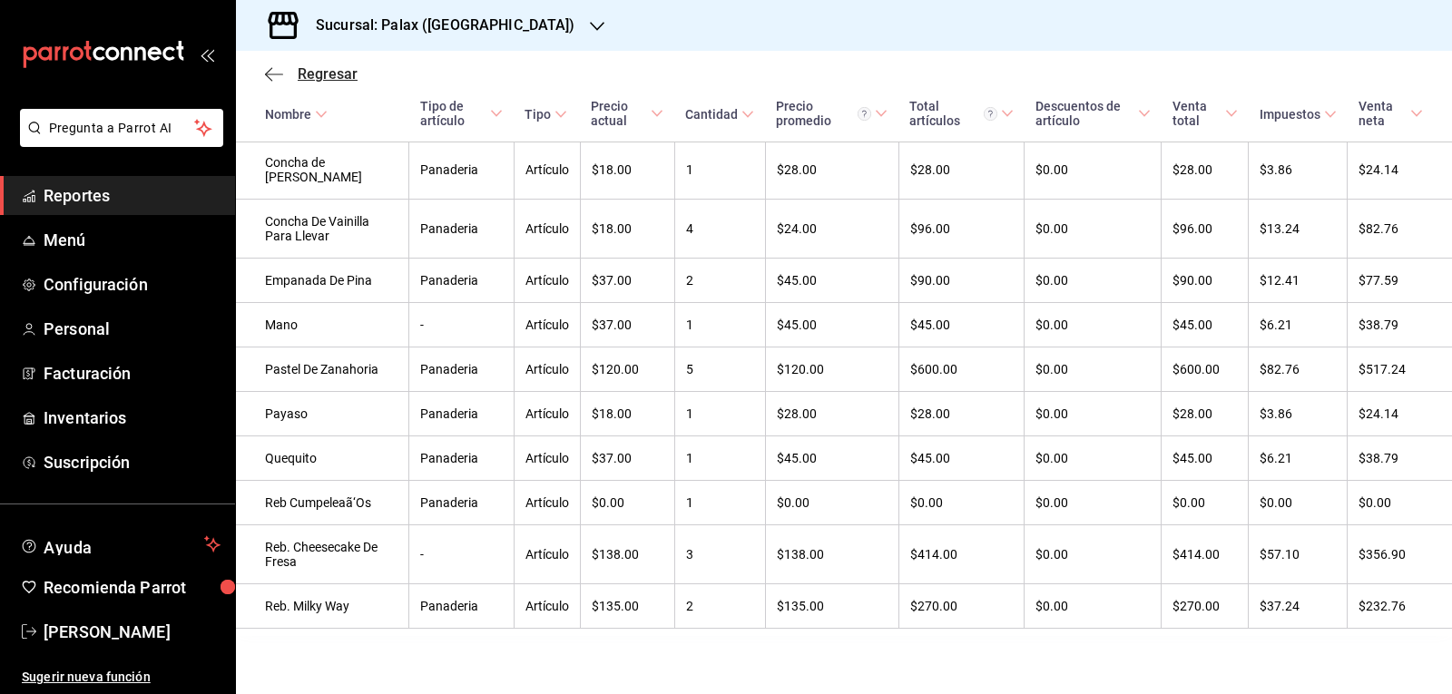
click at [290, 75] on span "Regresar" at bounding box center [311, 73] width 93 height 17
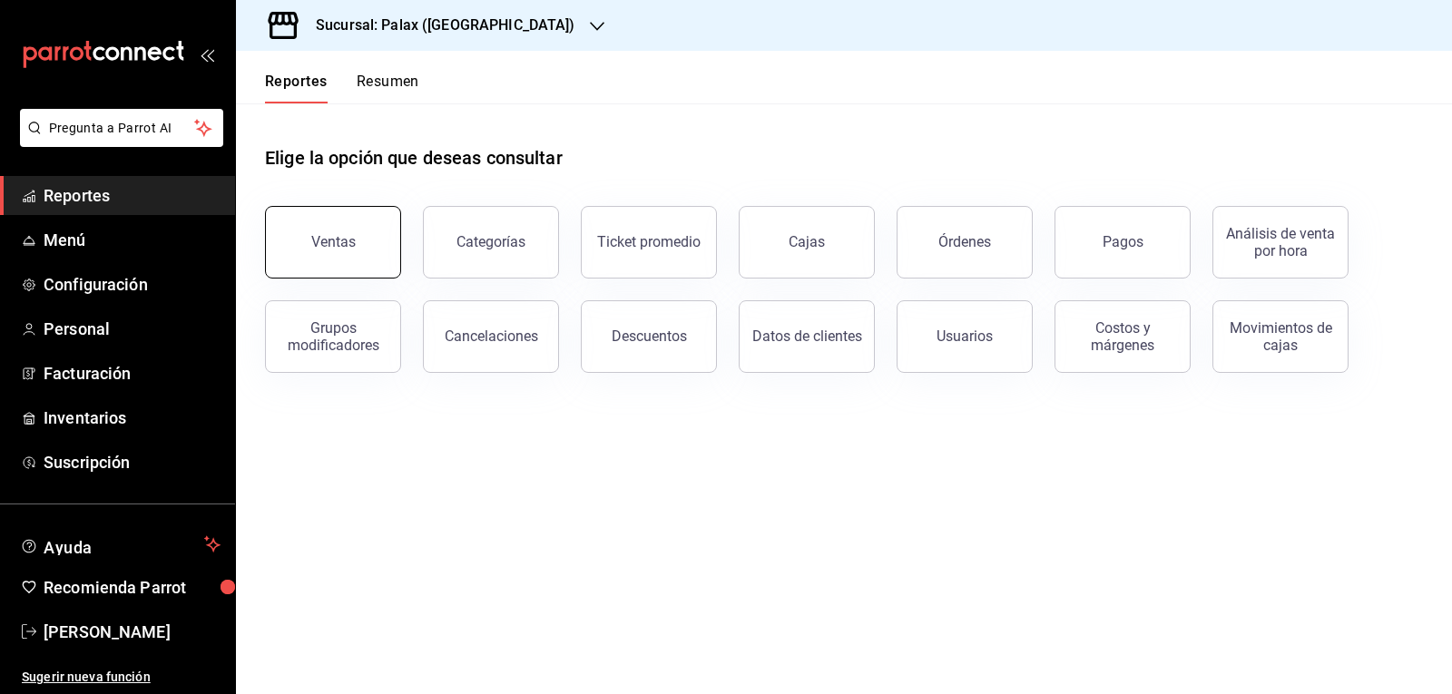
click at [350, 253] on button "Ventas" at bounding box center [333, 242] width 136 height 73
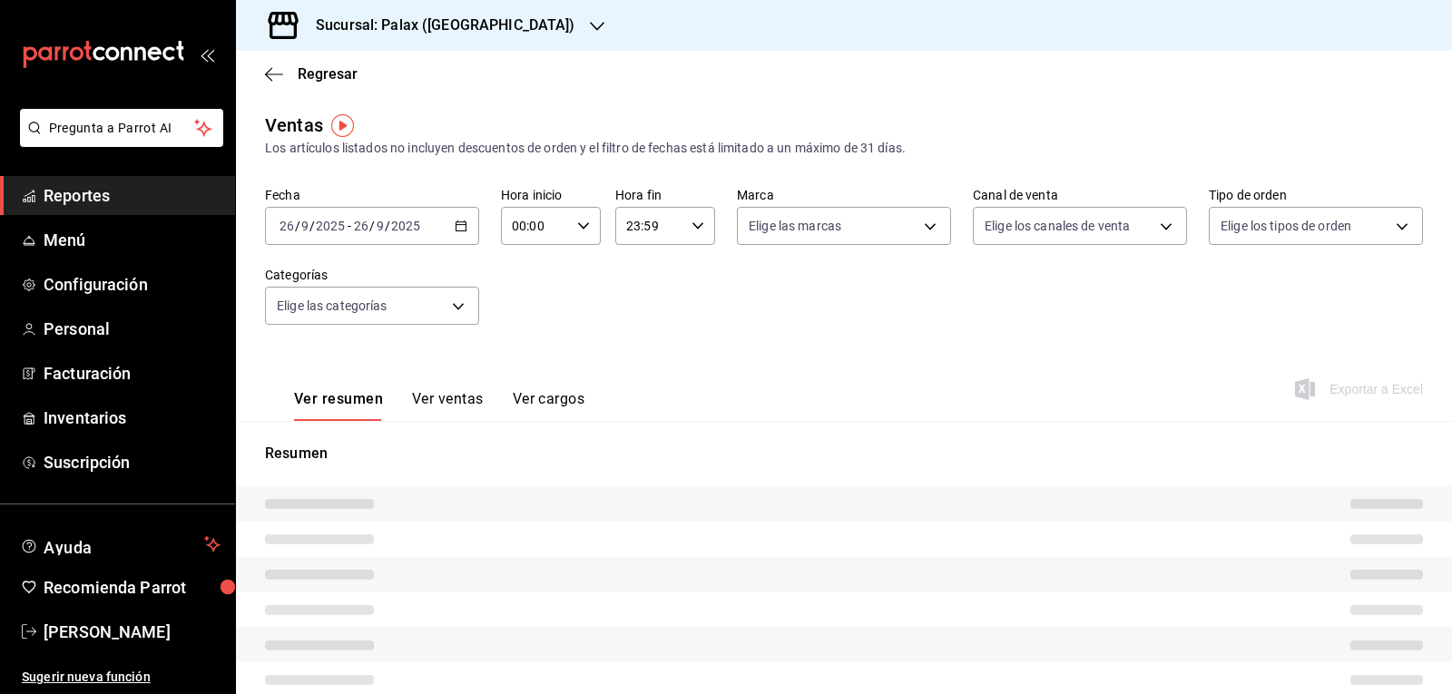
click at [586, 230] on div "00:00 Hora inicio" at bounding box center [551, 226] width 100 height 38
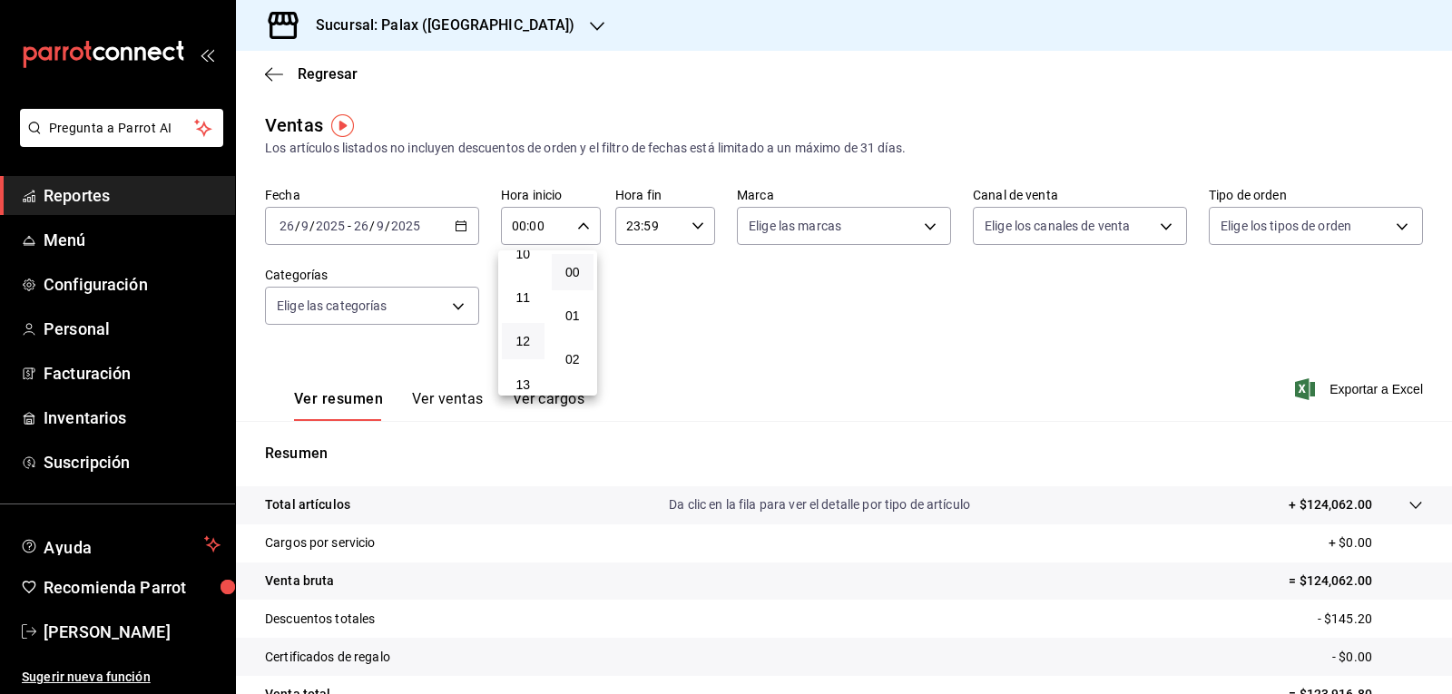
scroll to position [545, 0]
click at [528, 378] on span "15" at bounding box center [523, 381] width 21 height 15
type input "15:00"
click at [710, 361] on div at bounding box center [726, 347] width 1452 height 694
click at [460, 305] on body "Pregunta a Parrot AI Reportes Menú Configuración Personal Facturación Inventari…" at bounding box center [726, 347] width 1452 height 694
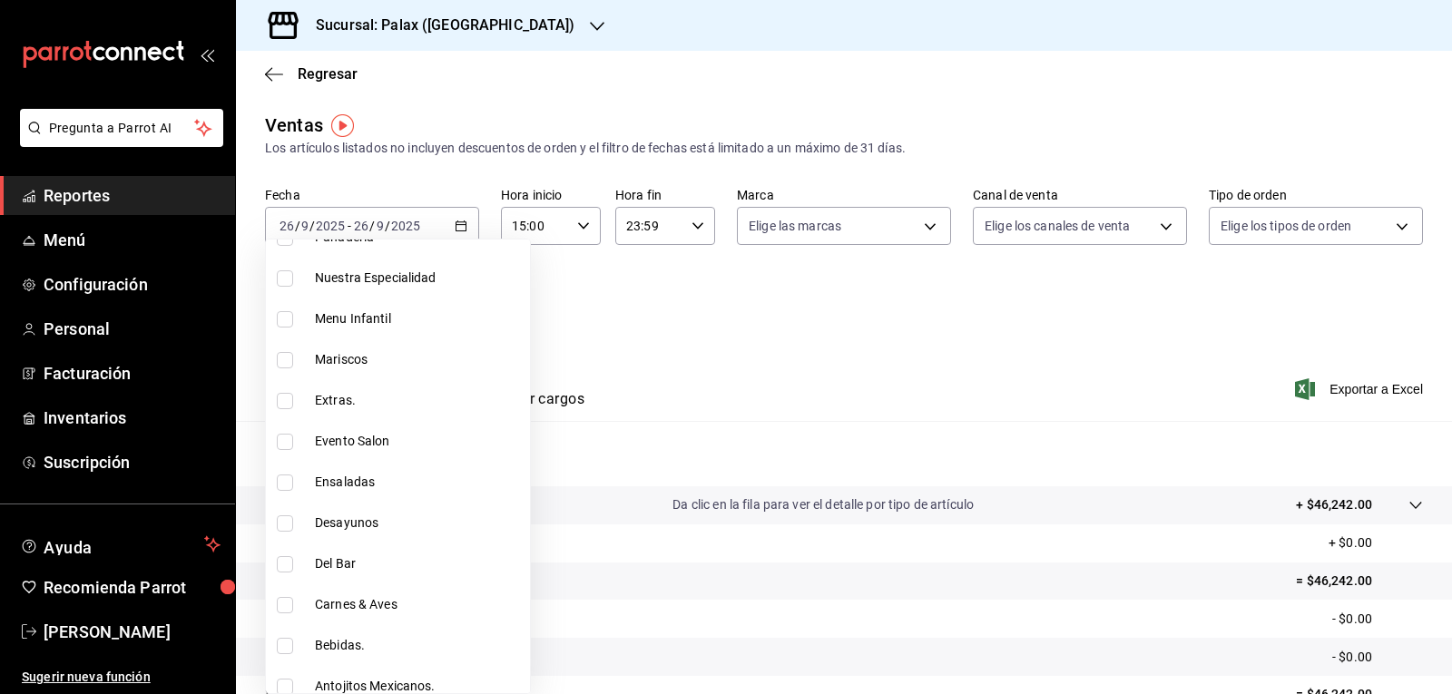
scroll to position [545, 0]
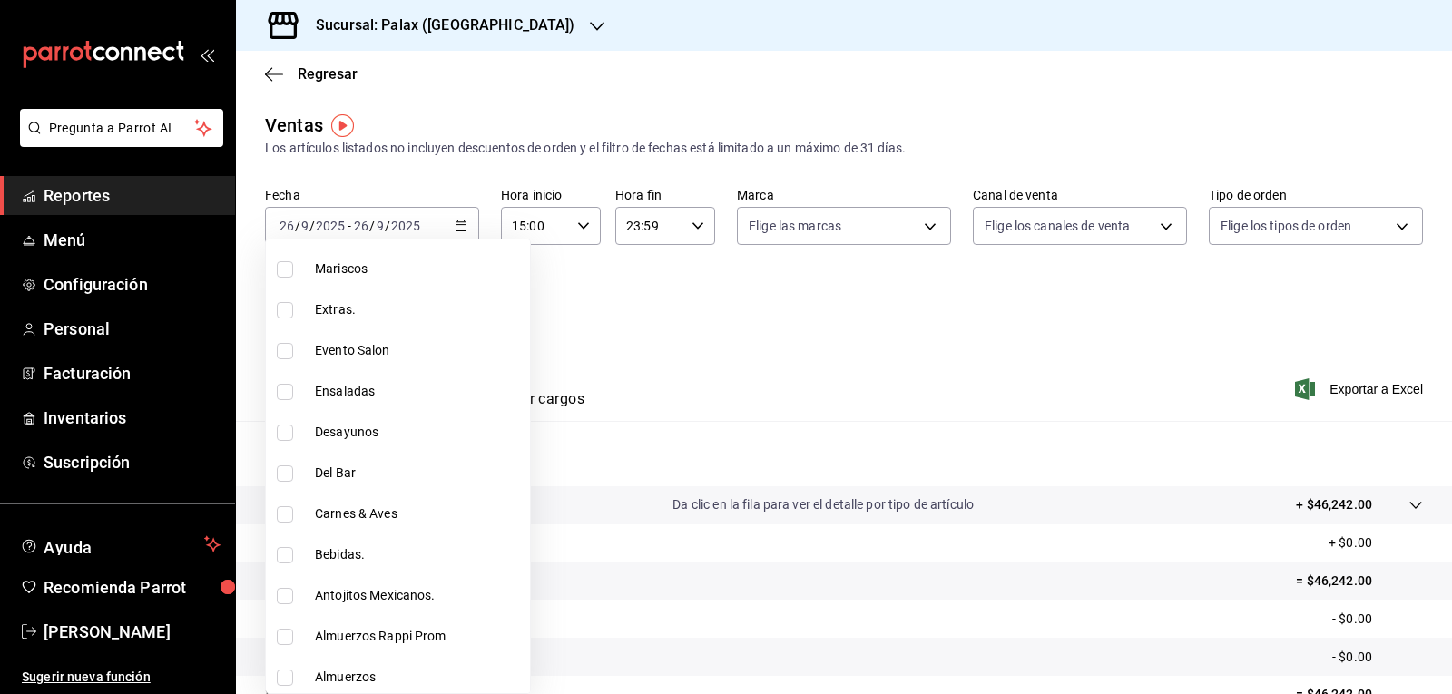
click at [331, 468] on span "Del Bar" at bounding box center [419, 473] width 208 height 19
type input "e5fa14e2-c7bb-4afd-b0cf-6d1a2447c4a1"
checkbox input "true"
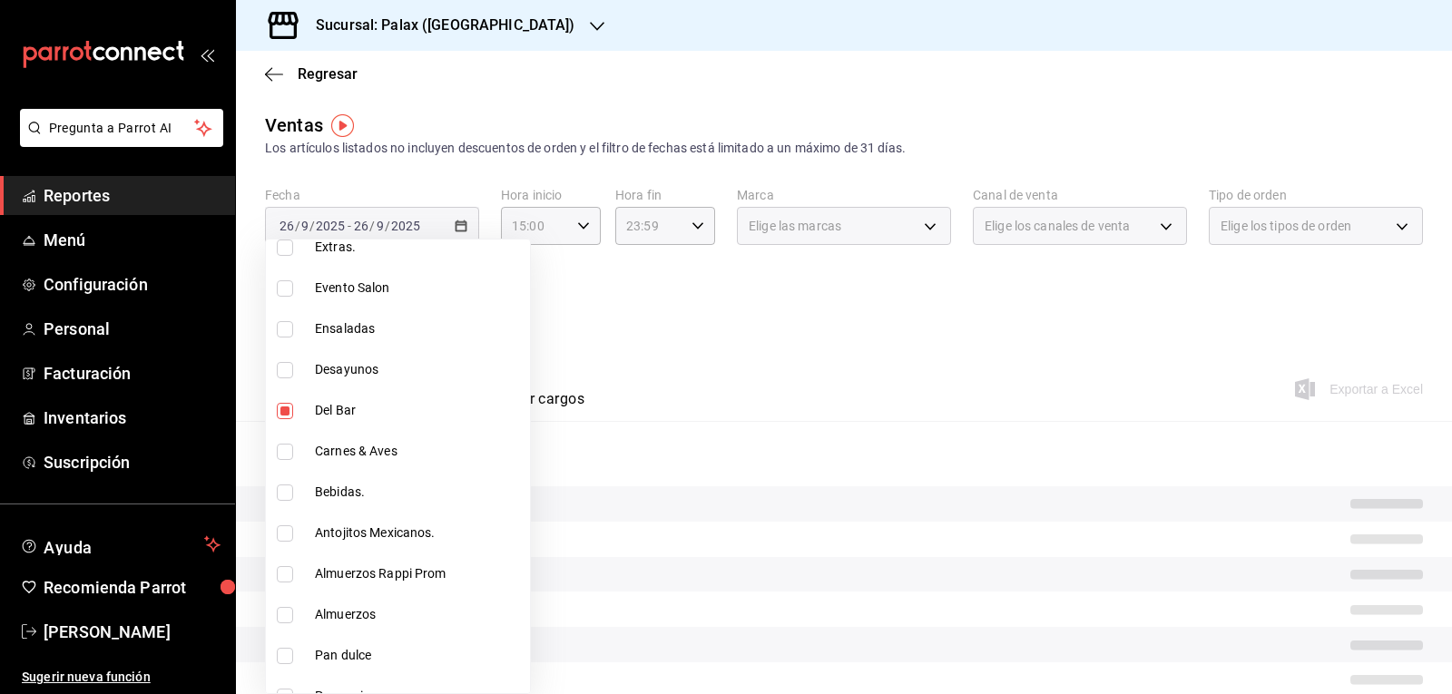
scroll to position [635, 0]
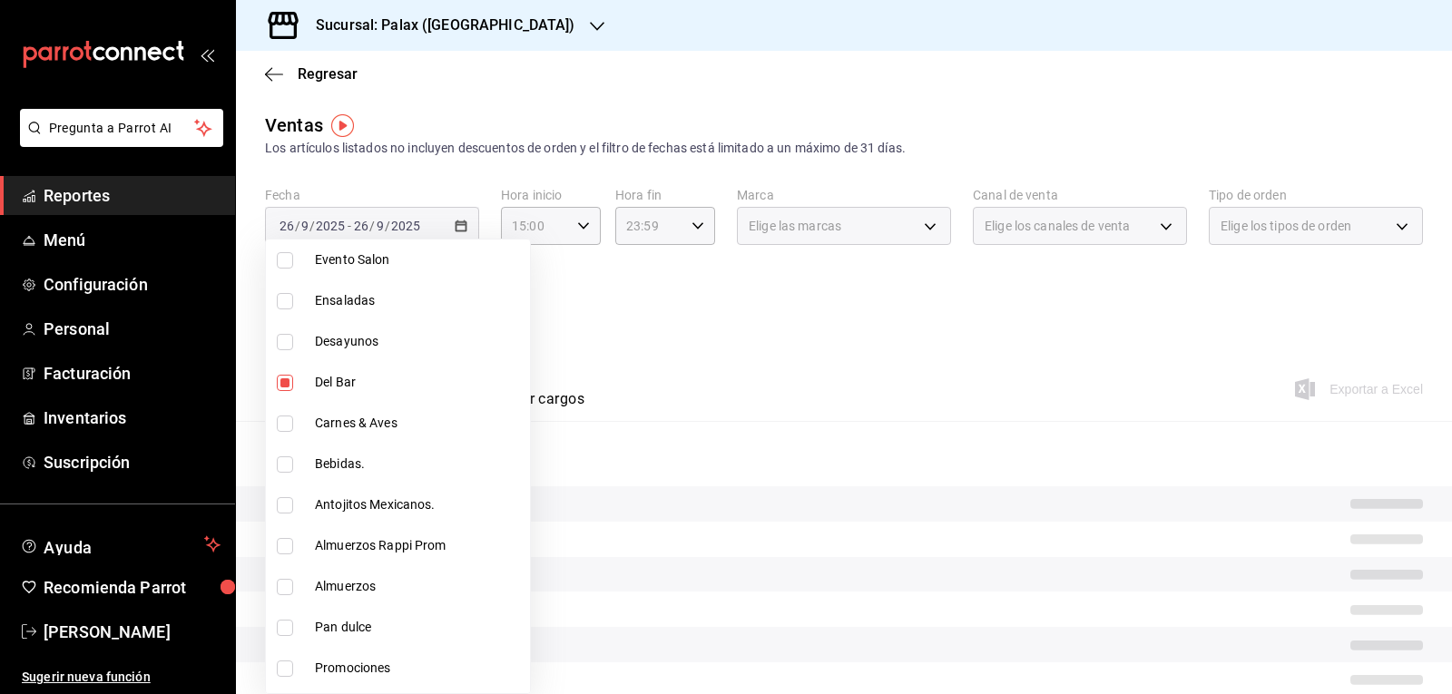
click at [330, 464] on span "Bebidas." at bounding box center [419, 464] width 208 height 19
type input "e5fa14e2-c7bb-4afd-b0cf-6d1a2447c4a1,4b82141e-e12f-4992-9202-ab169af21a46"
checkbox input "true"
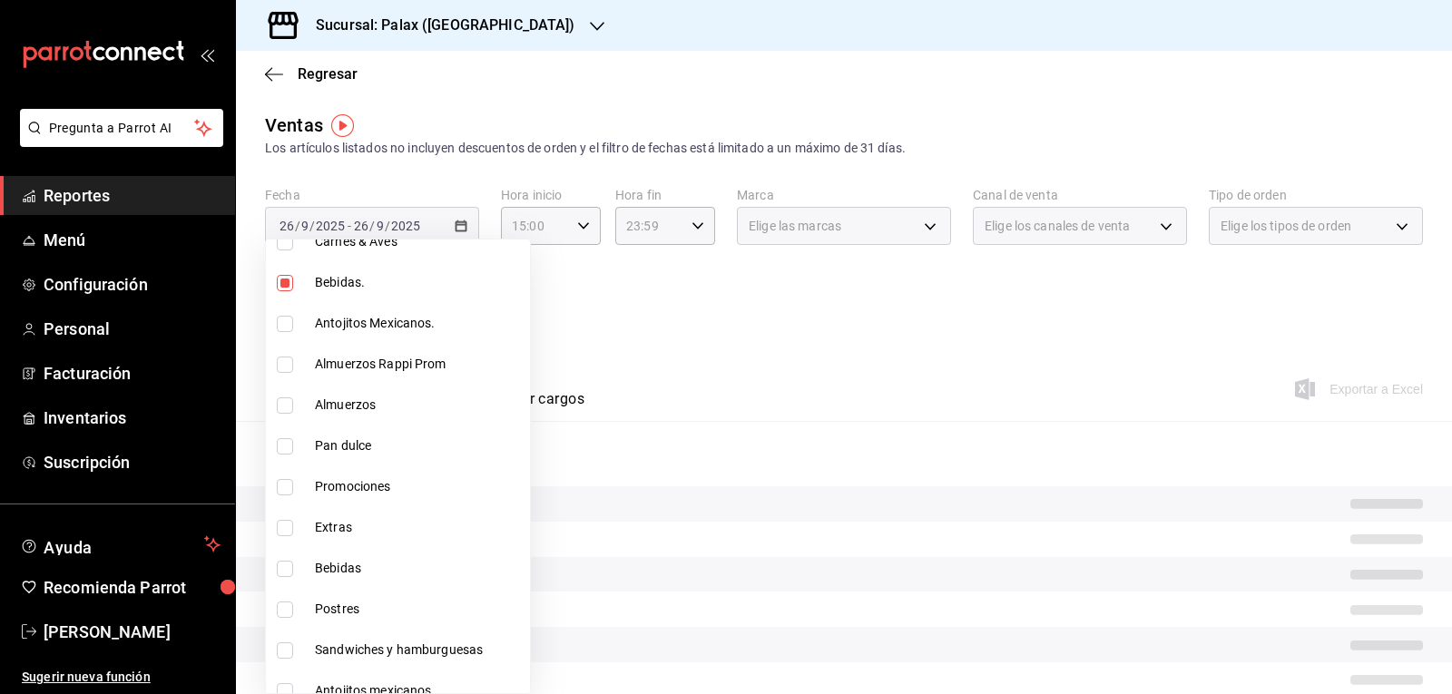
scroll to position [908, 0]
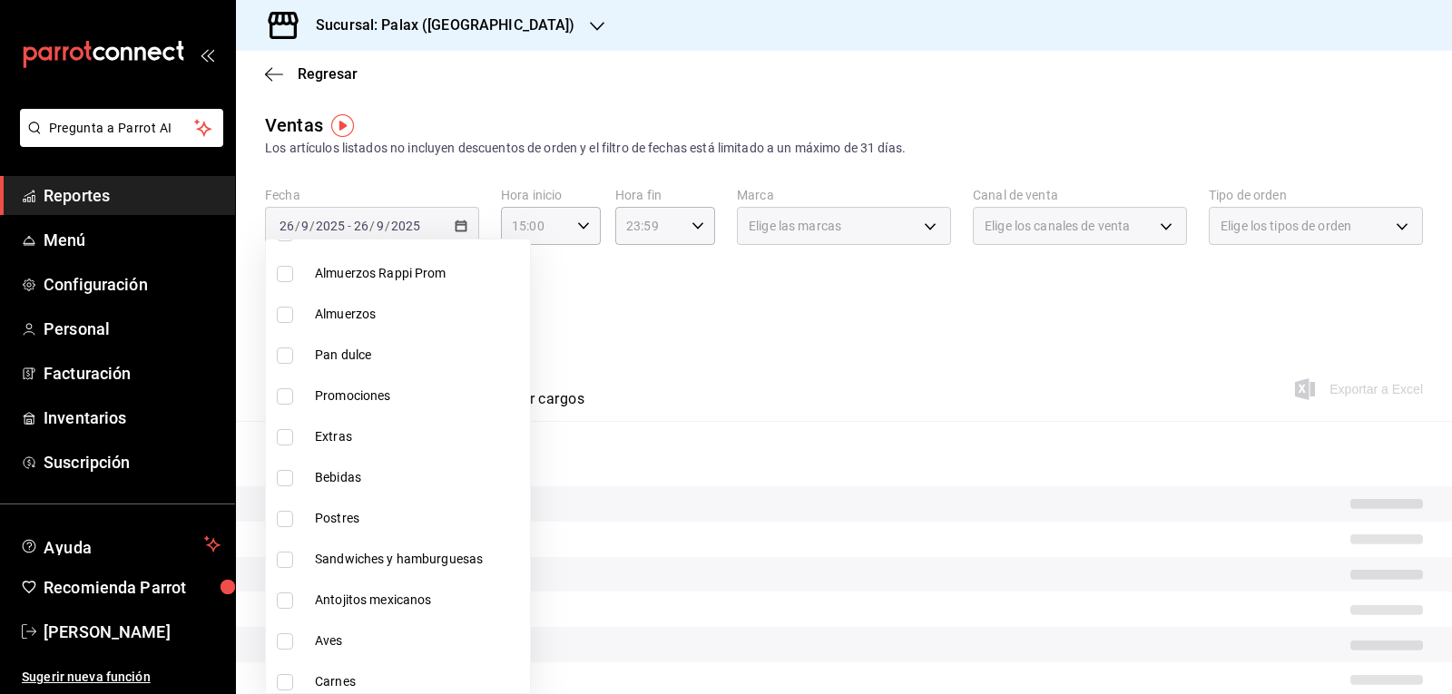
click at [362, 484] on span "Bebidas" at bounding box center [419, 477] width 208 height 19
type input "e5fa14e2-c7bb-4afd-b0cf-6d1a2447c4a1,4b82141e-e12f-4992-9202-ab169af21a46,298ad…"
checkbox input "true"
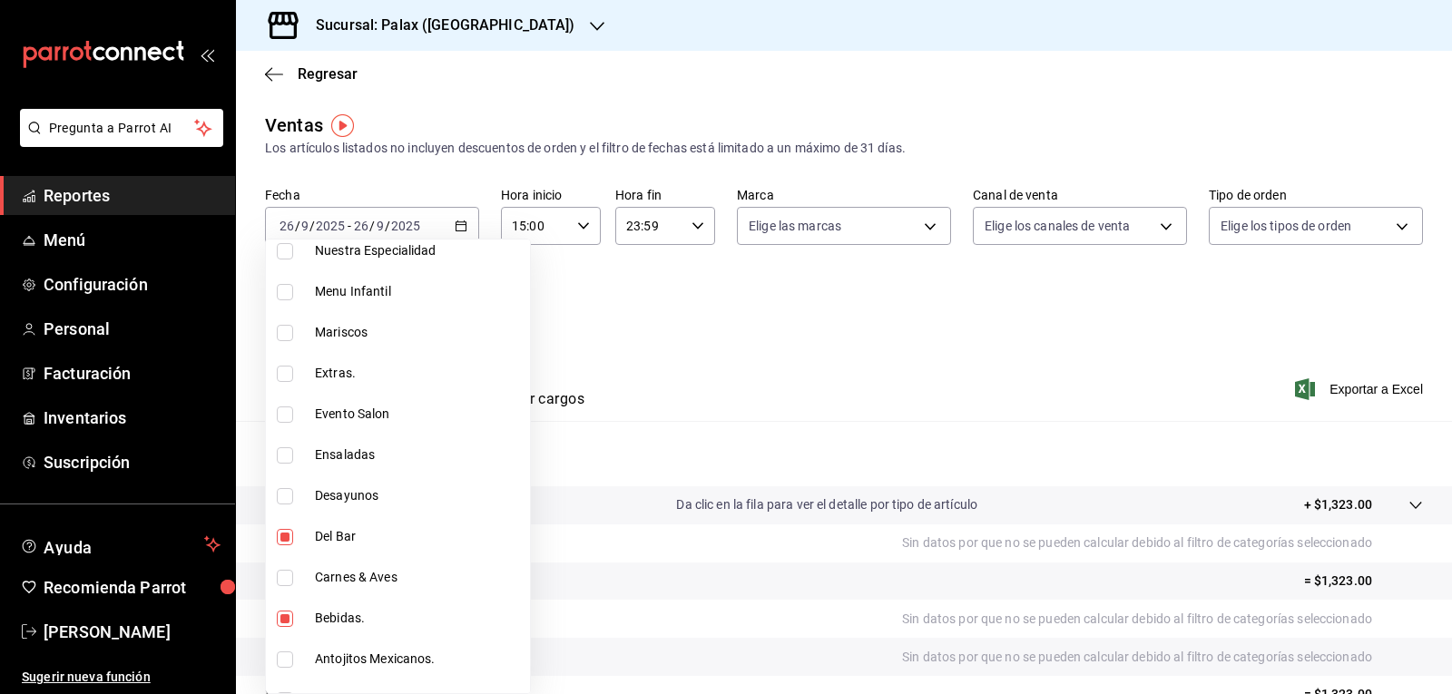
scroll to position [445, 0]
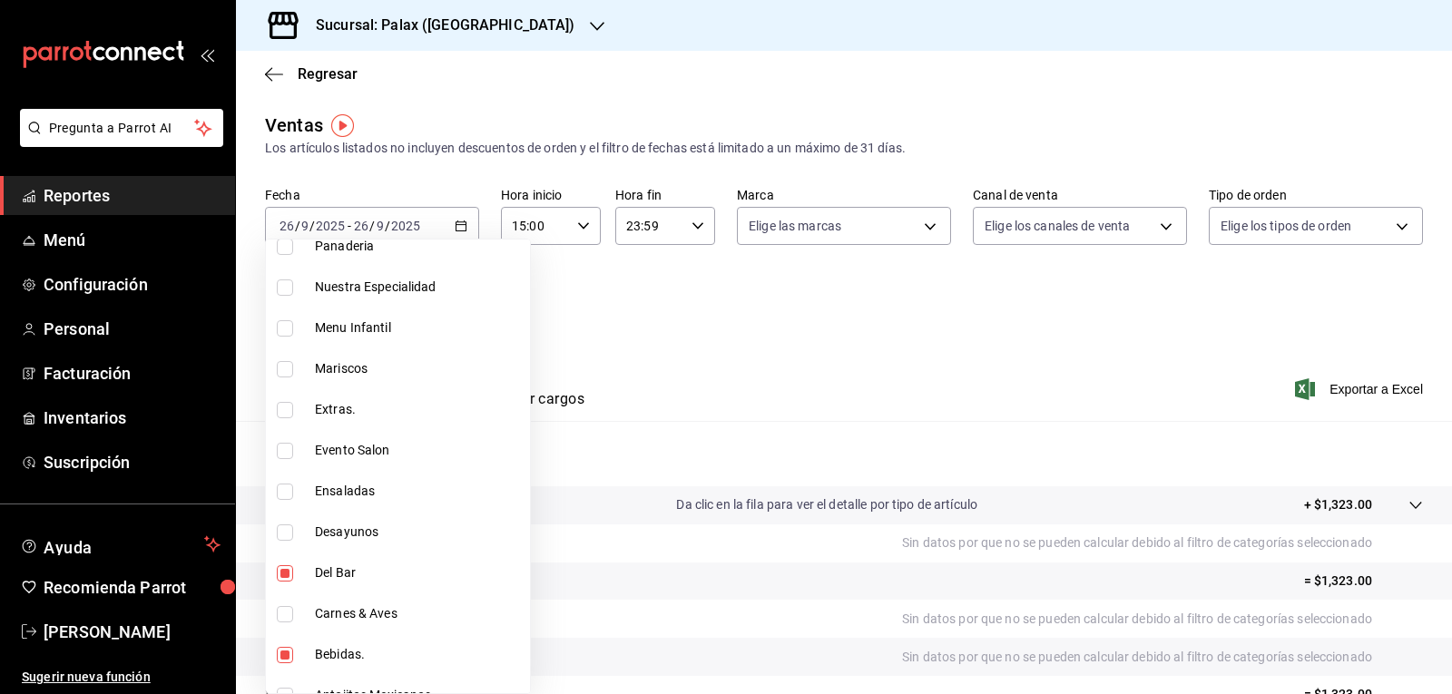
click at [760, 350] on div at bounding box center [726, 347] width 1452 height 694
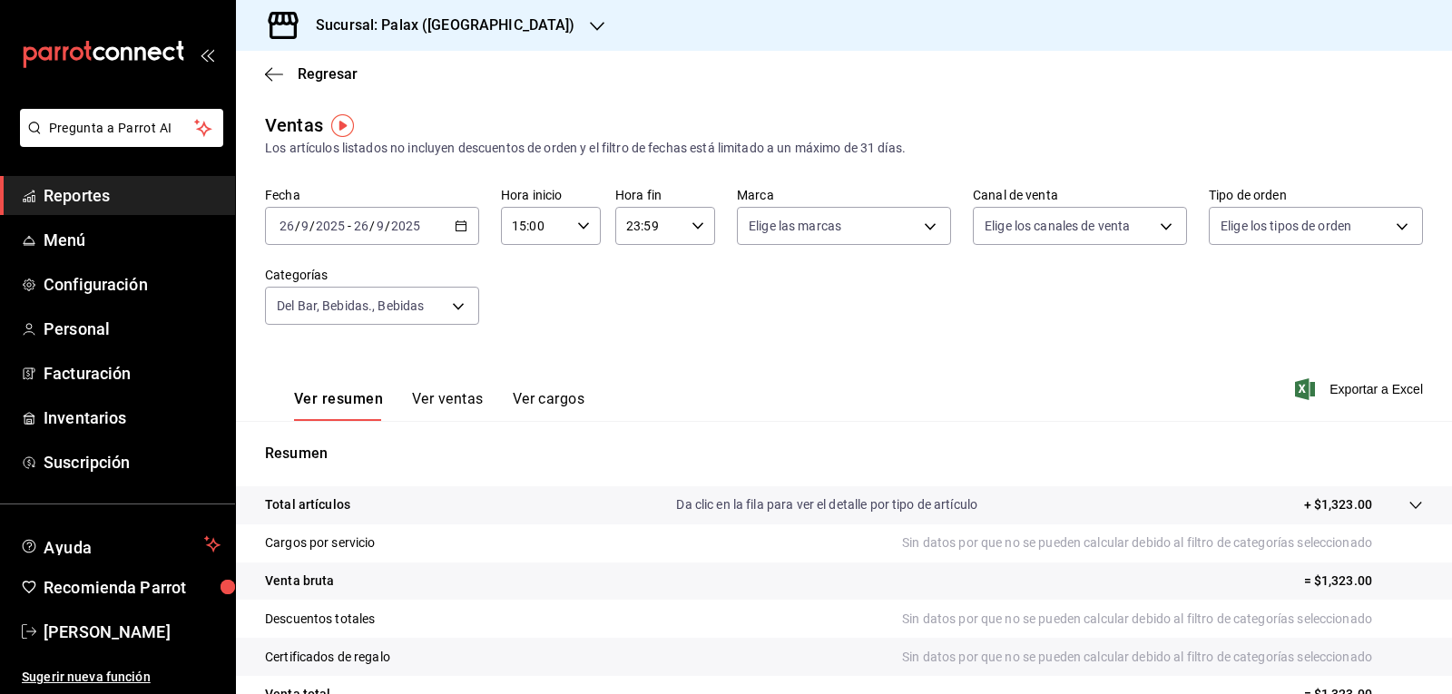
click at [460, 406] on button "Ver ventas" at bounding box center [448, 405] width 72 height 31
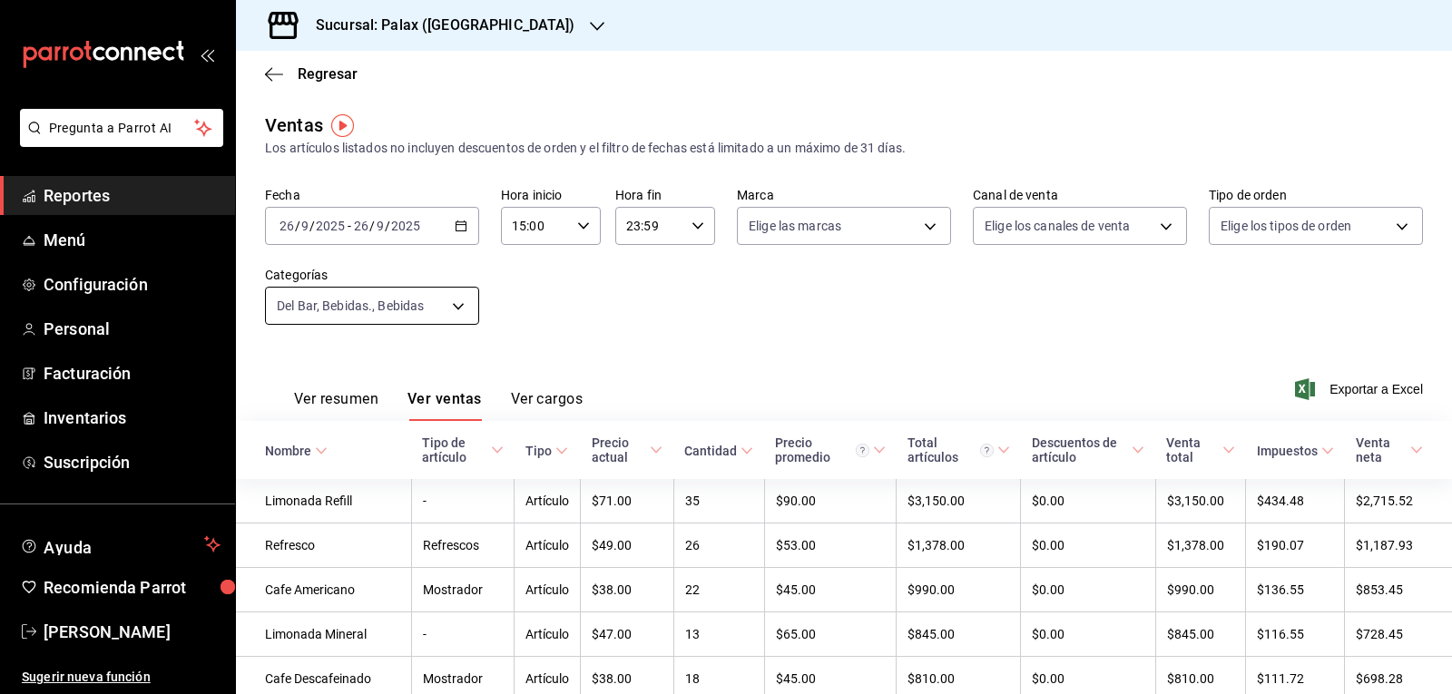
click at [450, 317] on body "Pregunta a Parrot AI Reportes Menú Configuración Personal Facturación Inventari…" at bounding box center [726, 347] width 1452 height 694
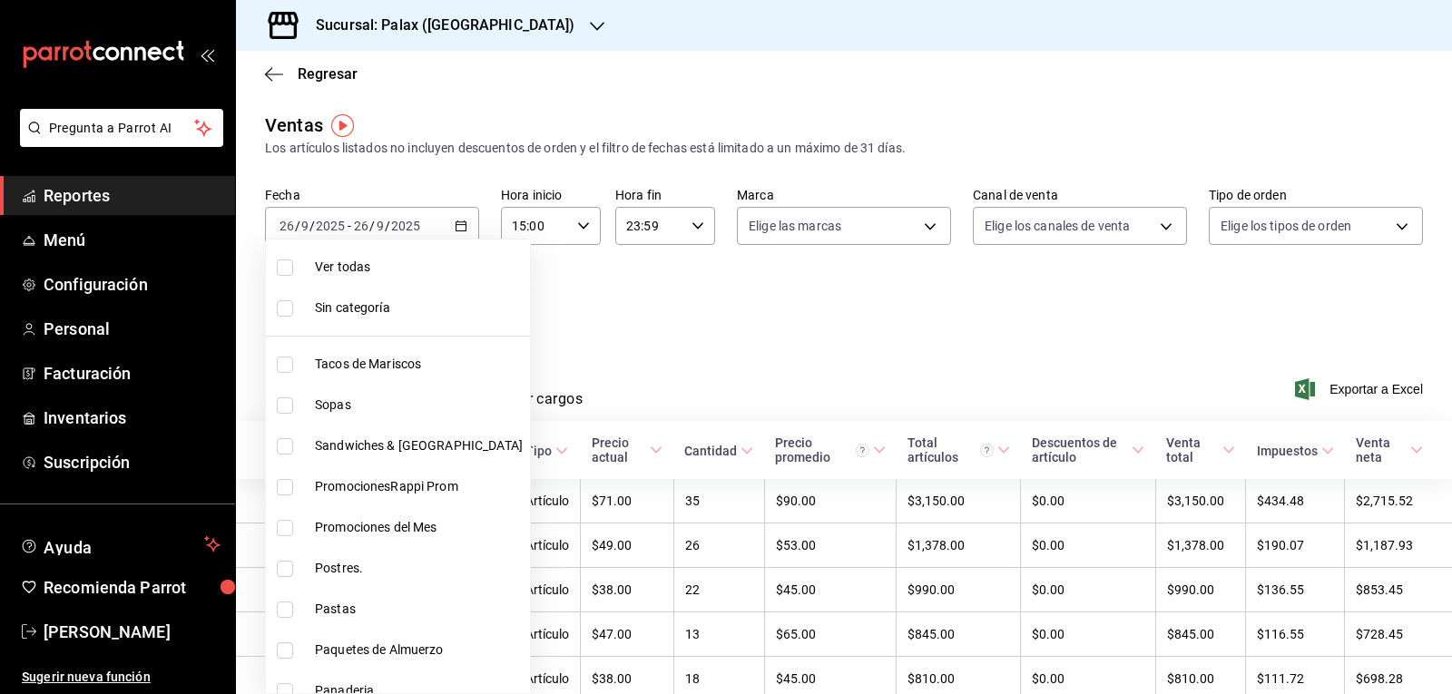
click at [350, 270] on span "Ver todas" at bounding box center [419, 267] width 208 height 19
type input "7fa229bc-c9d3-4dba-9758-ee0117d8b32c,874e04fd-13f0-4277-bc95-ee84bfec7f9b,7d801…"
checkbox input "true"
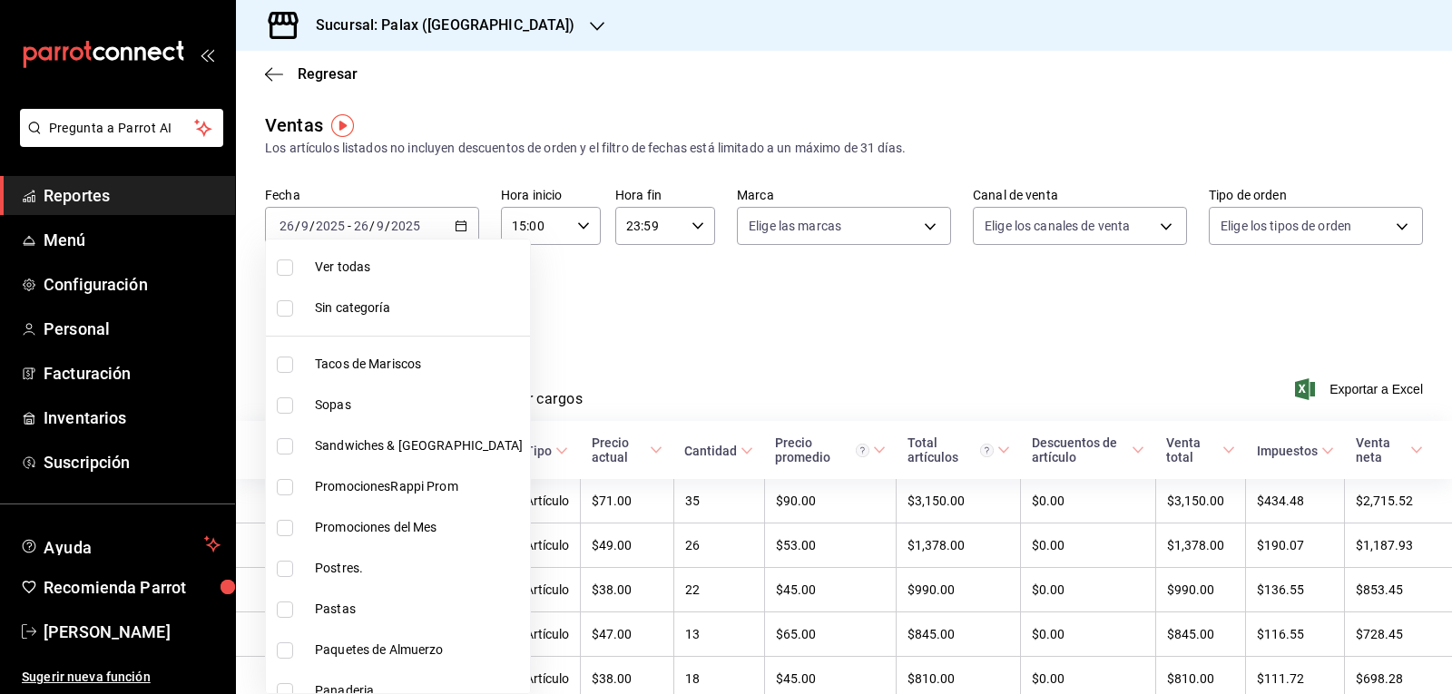
checkbox input "true"
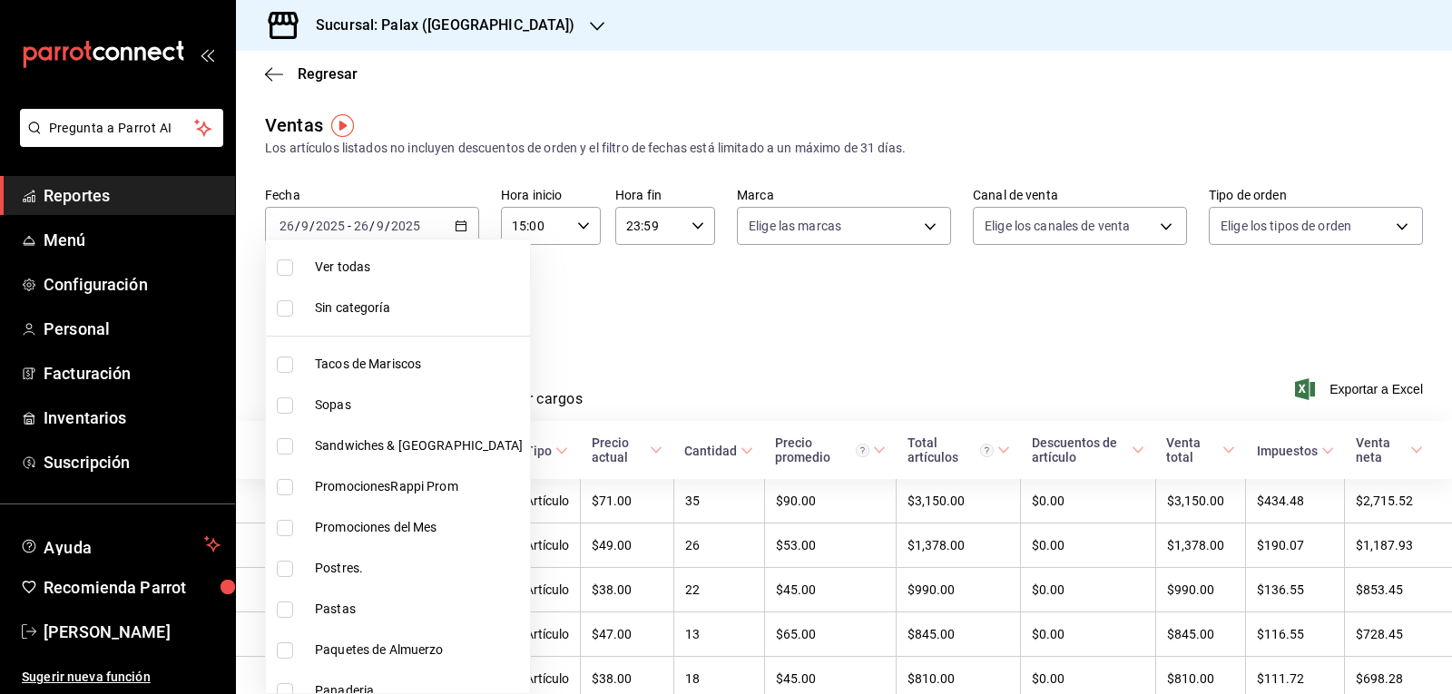
checkbox input "true"
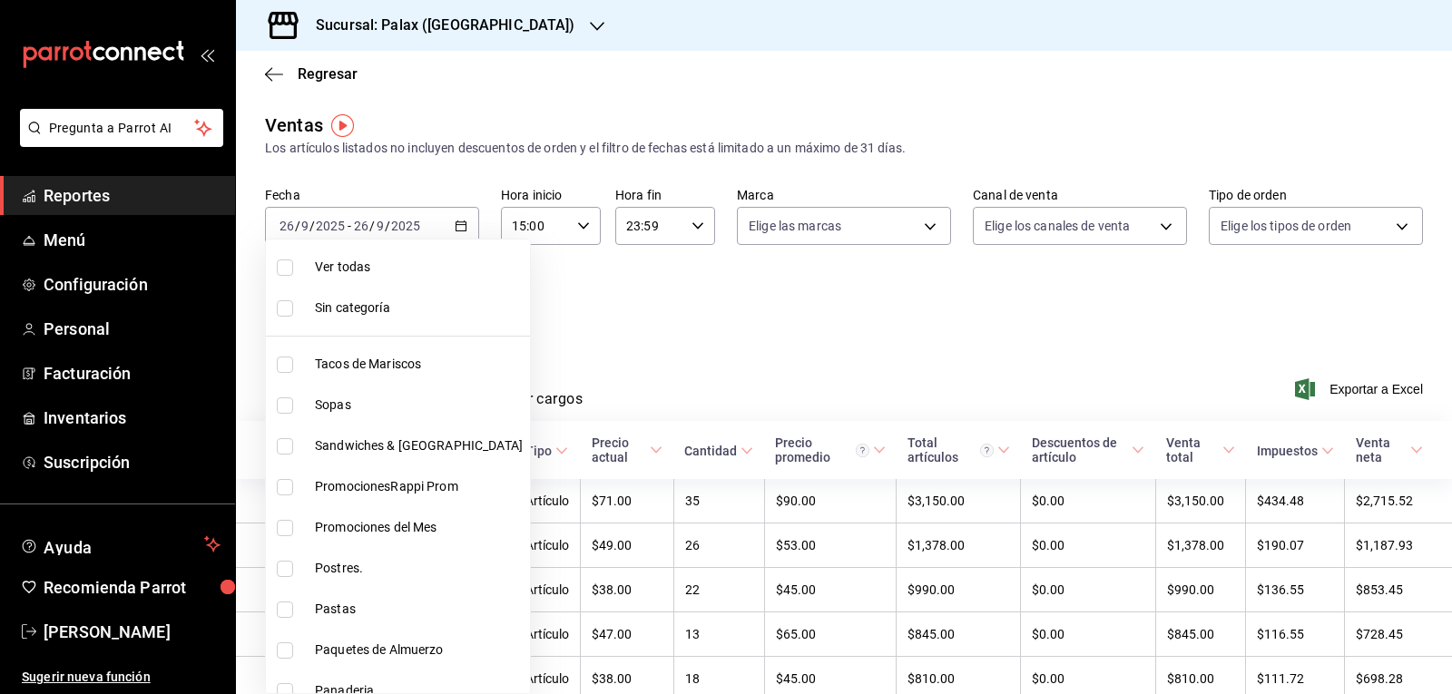
checkbox input "true"
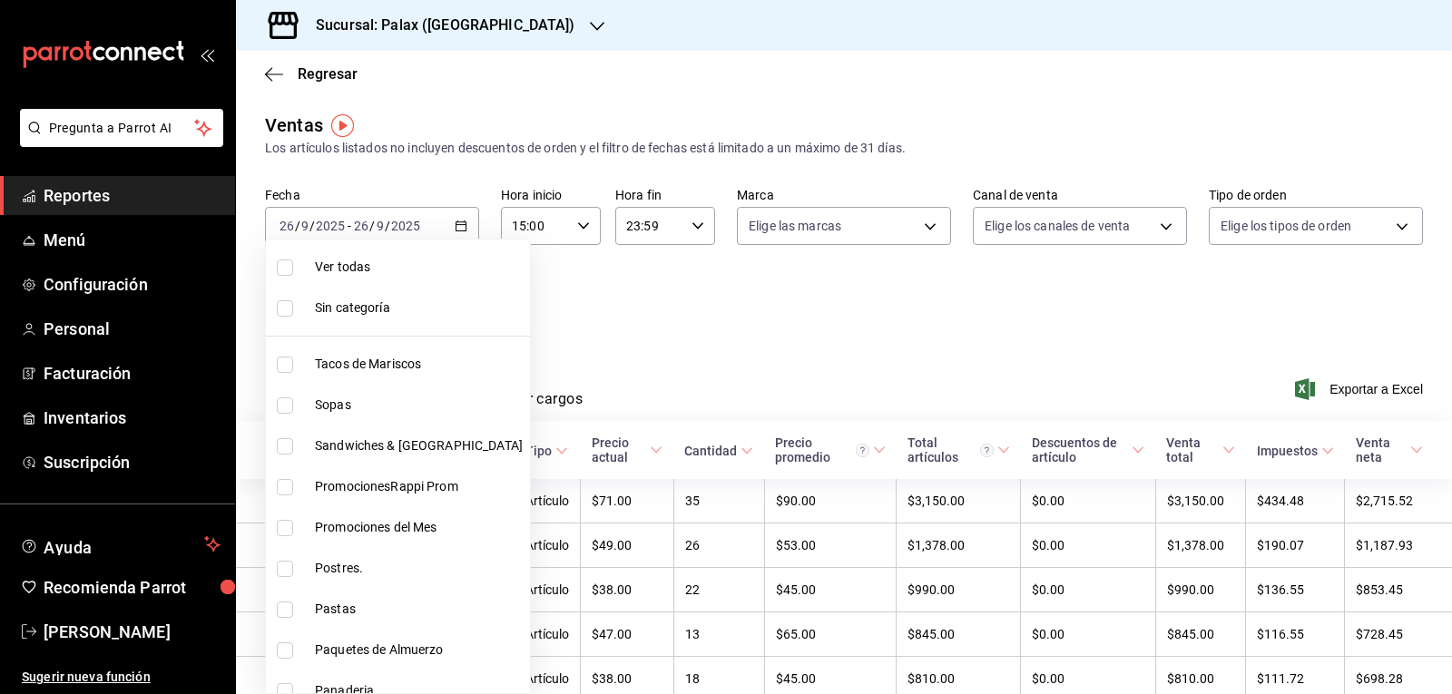
checkbox input "true"
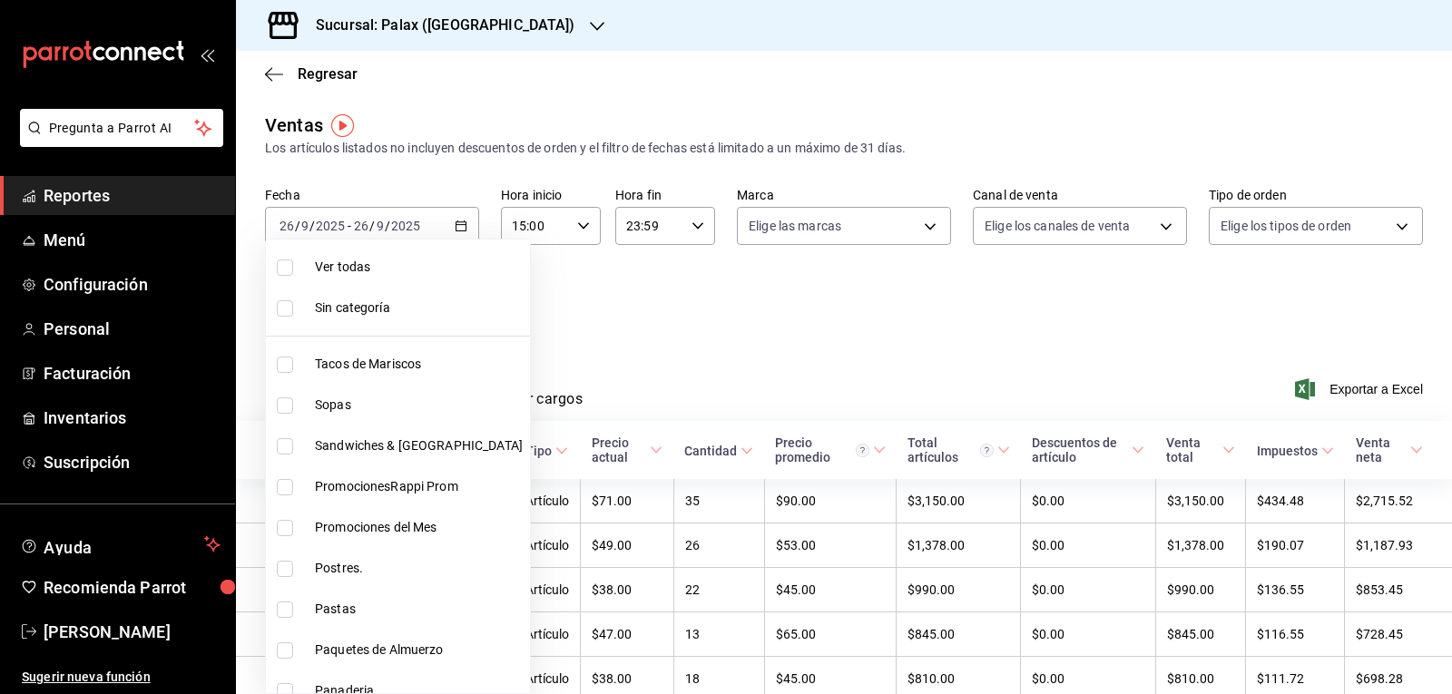
checkbox input "true"
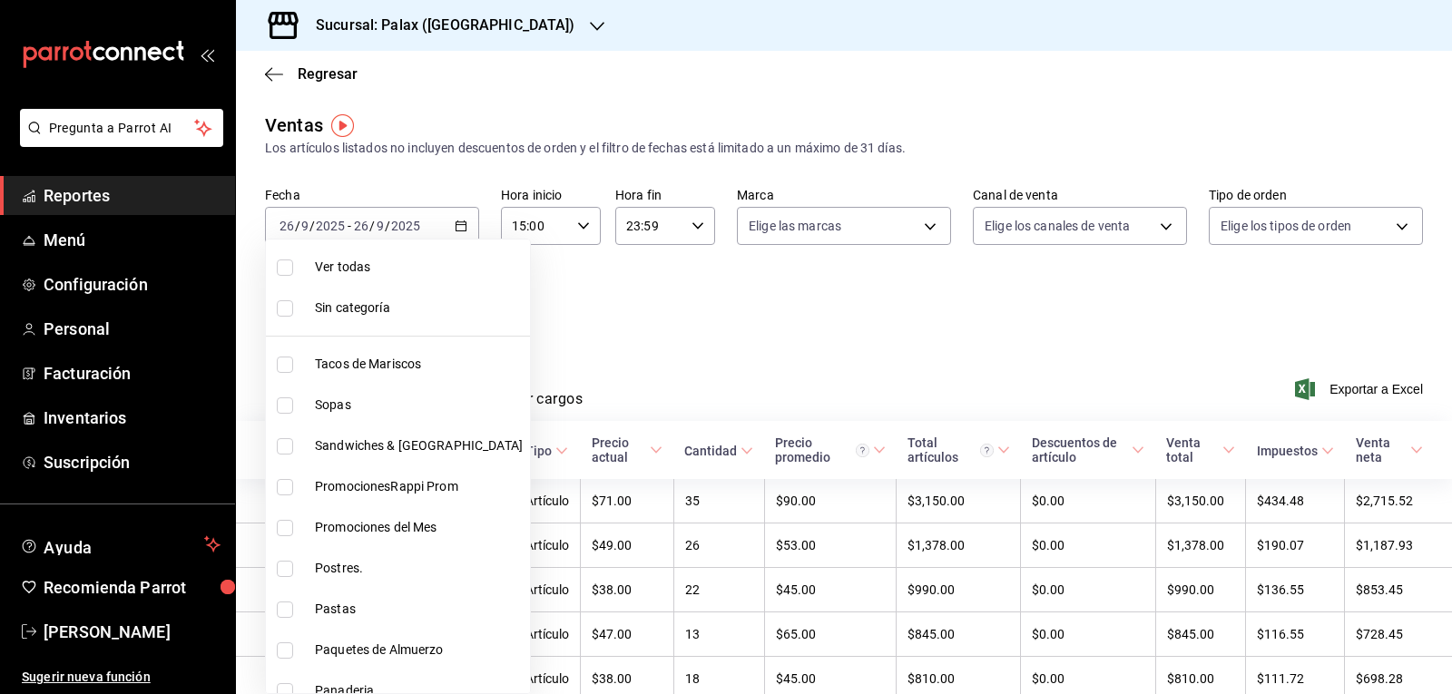
checkbox input "true"
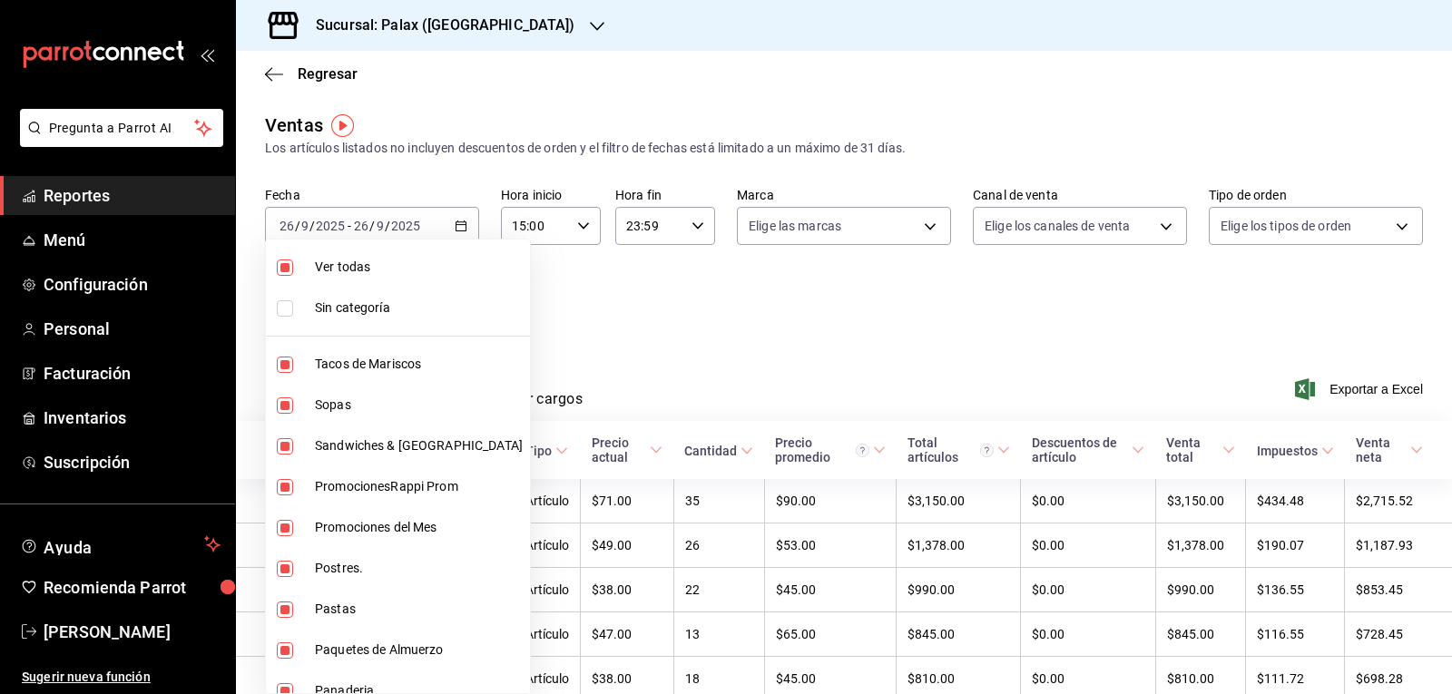
click at [646, 319] on div at bounding box center [726, 347] width 1452 height 694
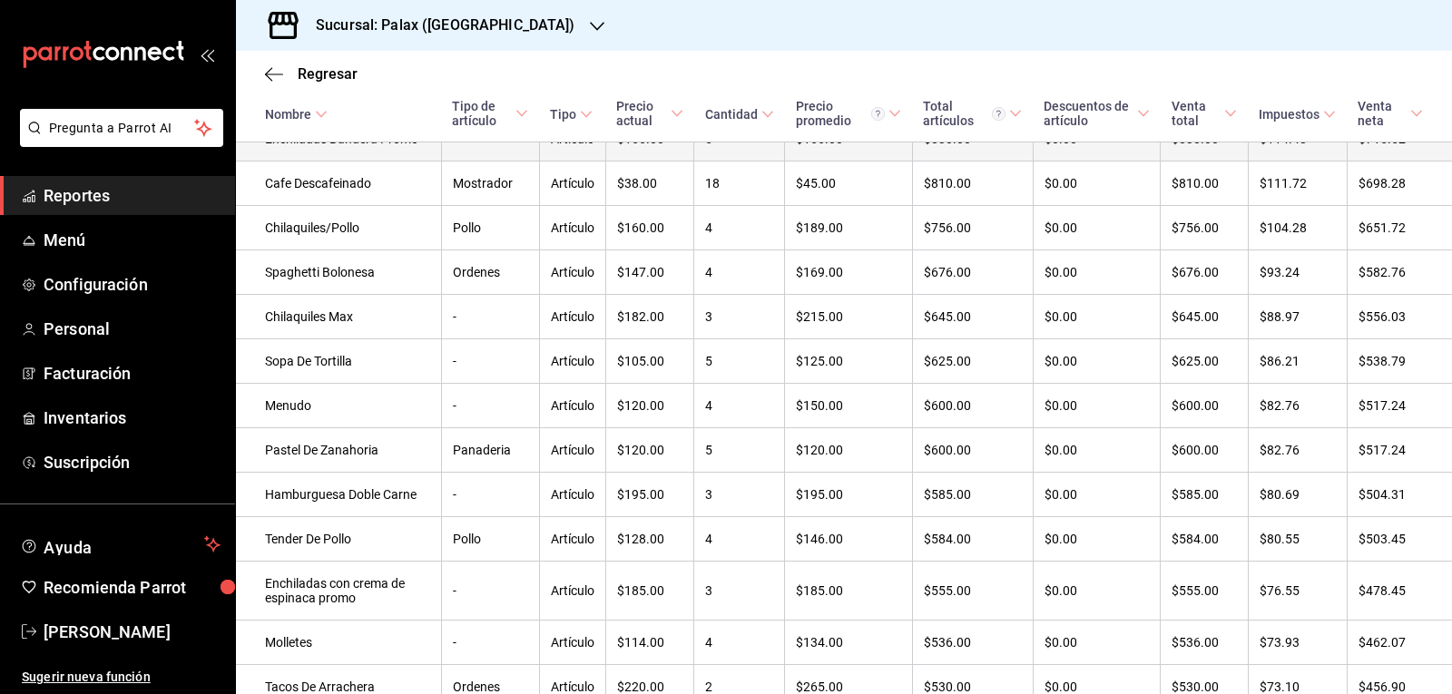
scroll to position [1112, 0]
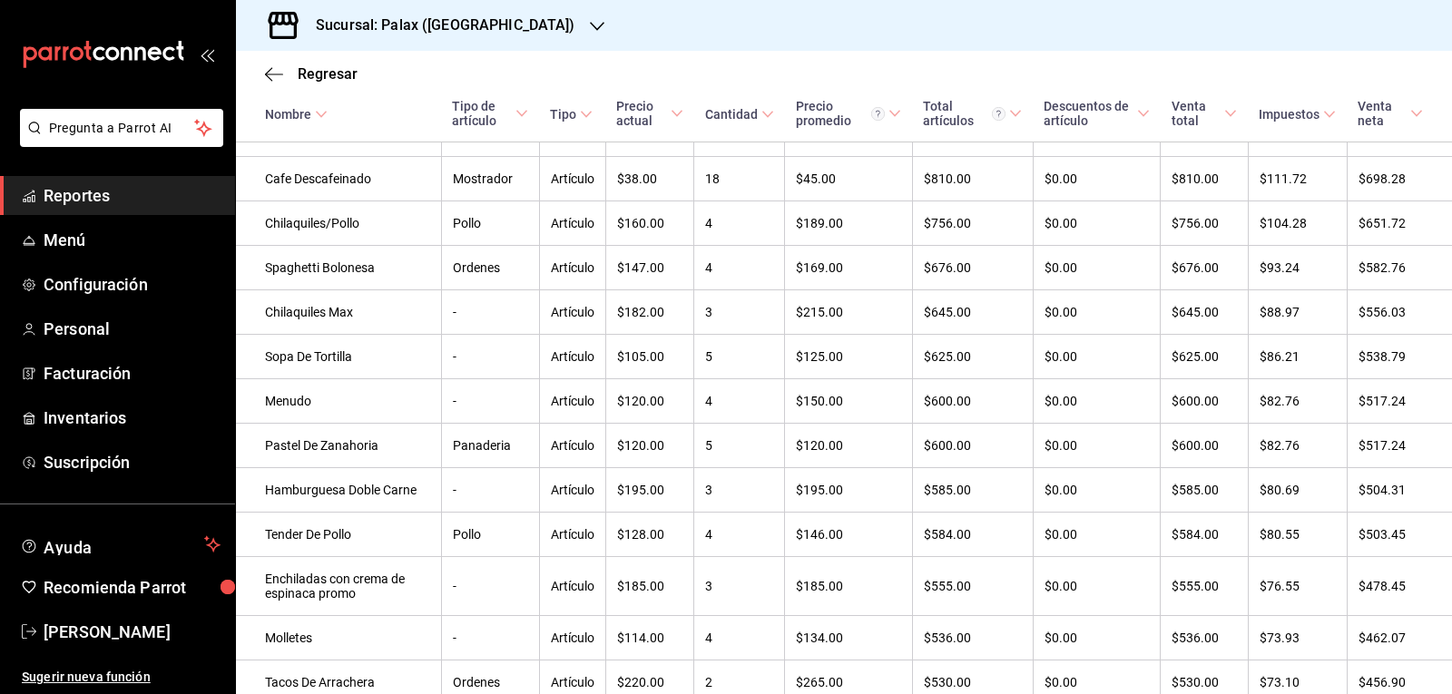
click at [325, 116] on icon at bounding box center [321, 114] width 13 height 13
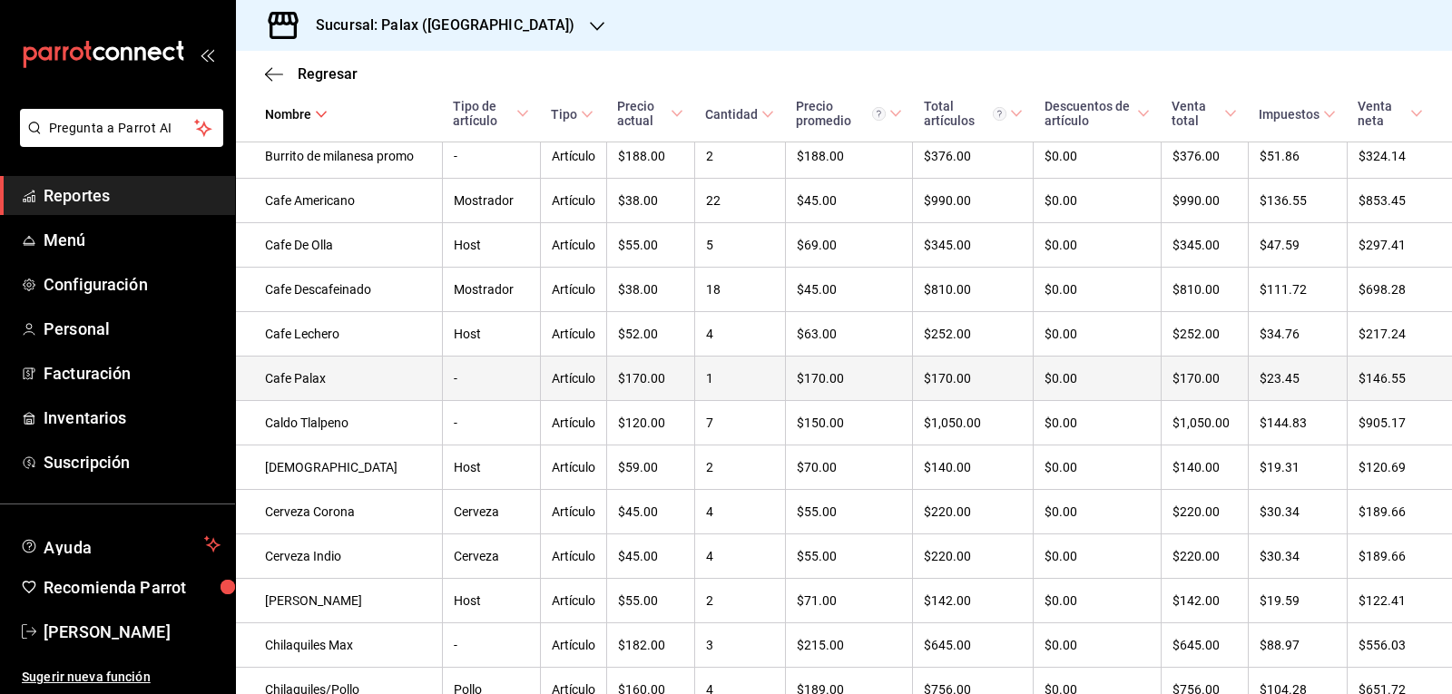
scroll to position [1064, 0]
